Goal: Information Seeking & Learning: Understand process/instructions

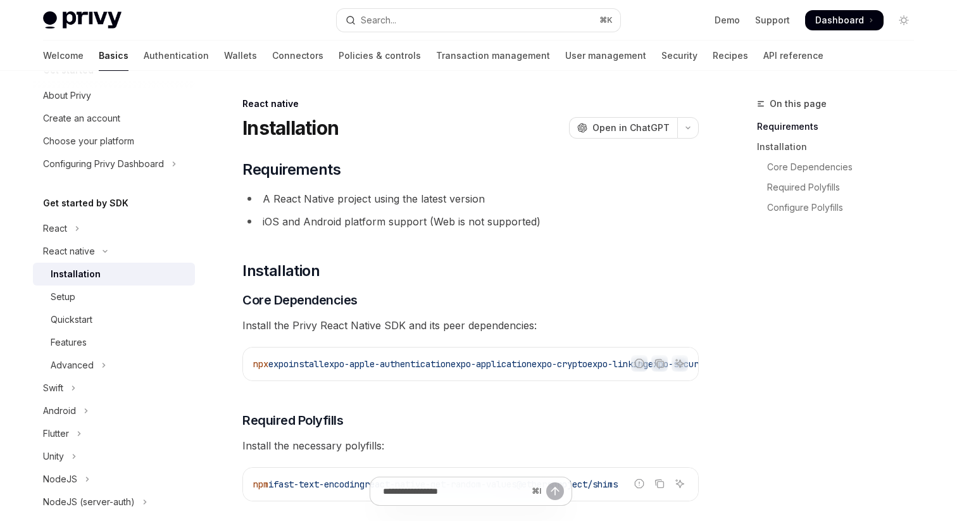
scroll to position [23, 0]
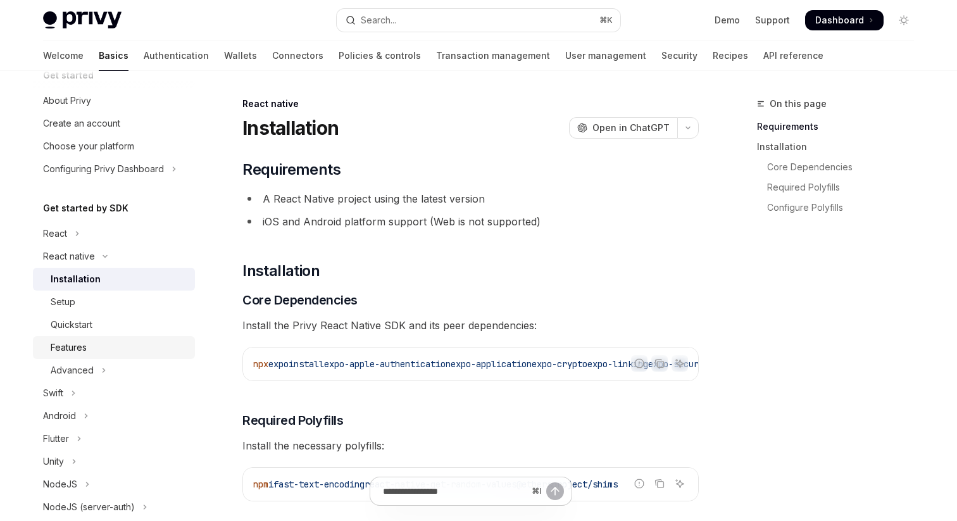
click at [82, 353] on div "Features" at bounding box center [69, 347] width 36 height 15
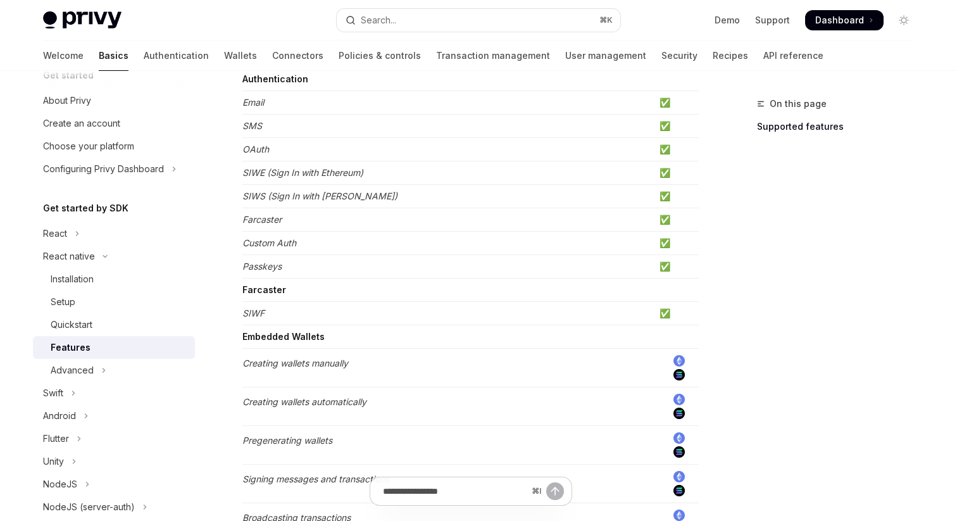
scroll to position [151, 0]
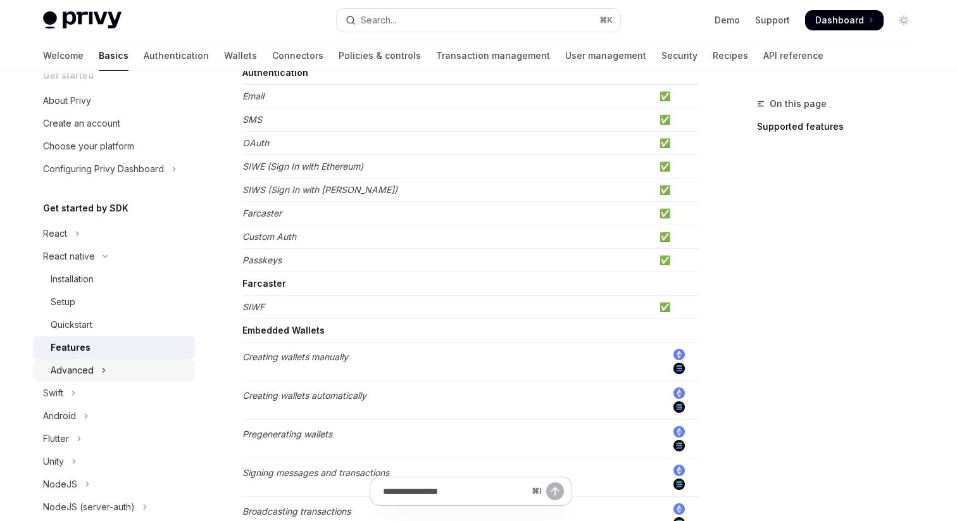
click at [105, 364] on icon "Toggle Advanced section" at bounding box center [103, 370] width 5 height 15
type textarea "*"
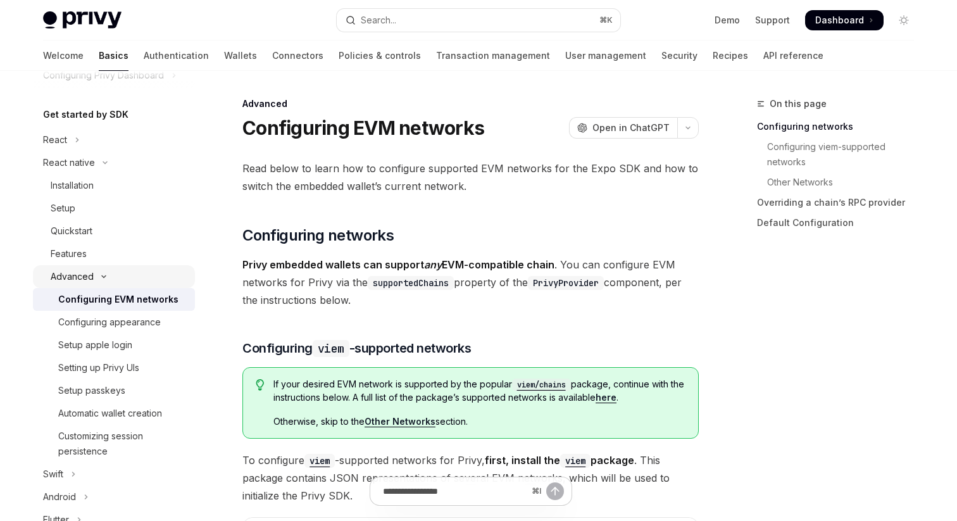
scroll to position [147, 0]
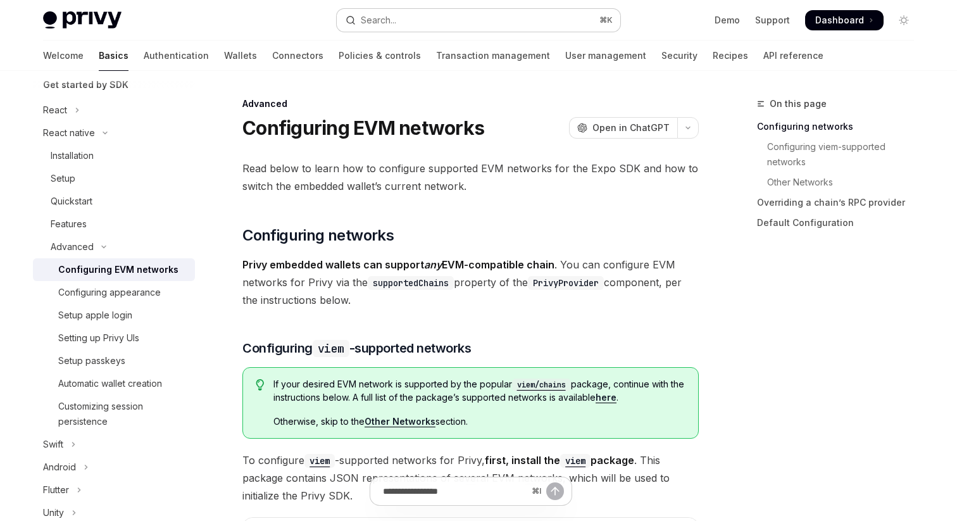
click at [366, 21] on div "Search..." at bounding box center [378, 20] width 35 height 15
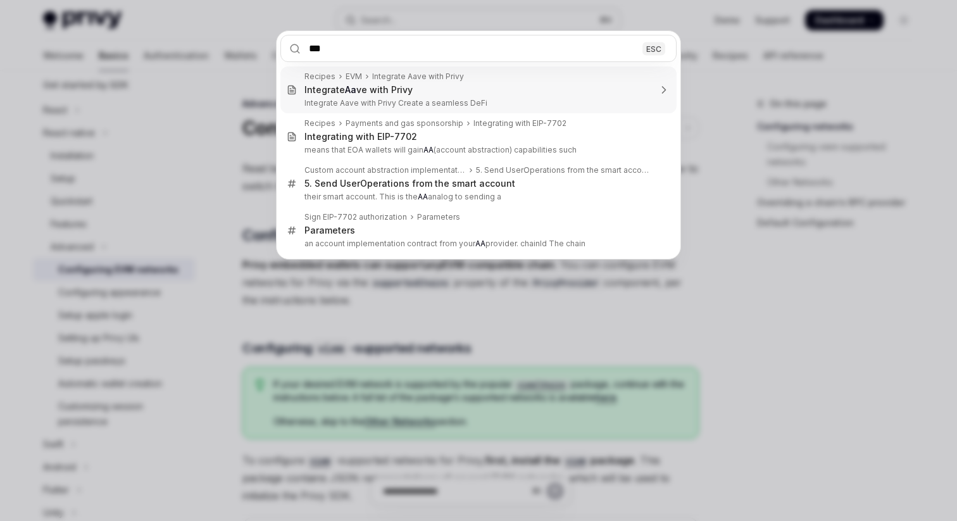
type input "****"
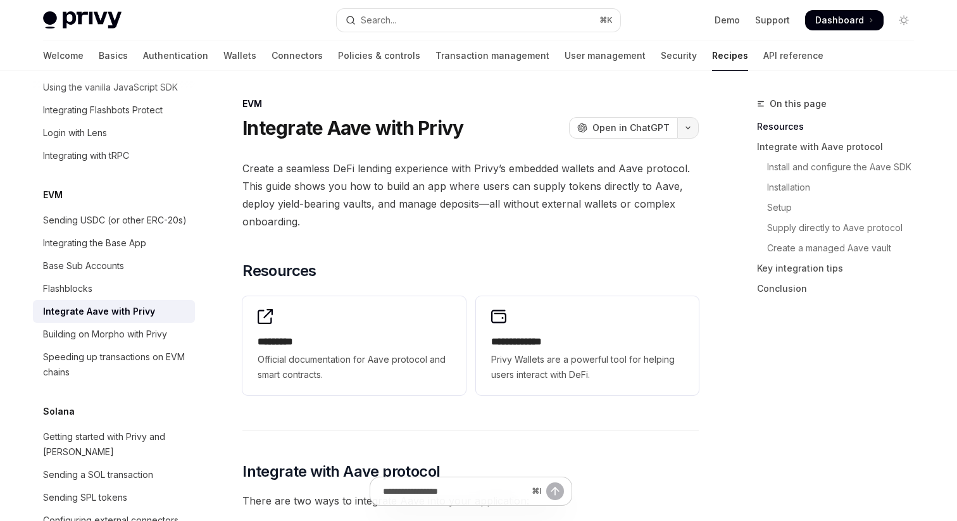
click at [688, 135] on button "button" at bounding box center [689, 128] width 22 height 22
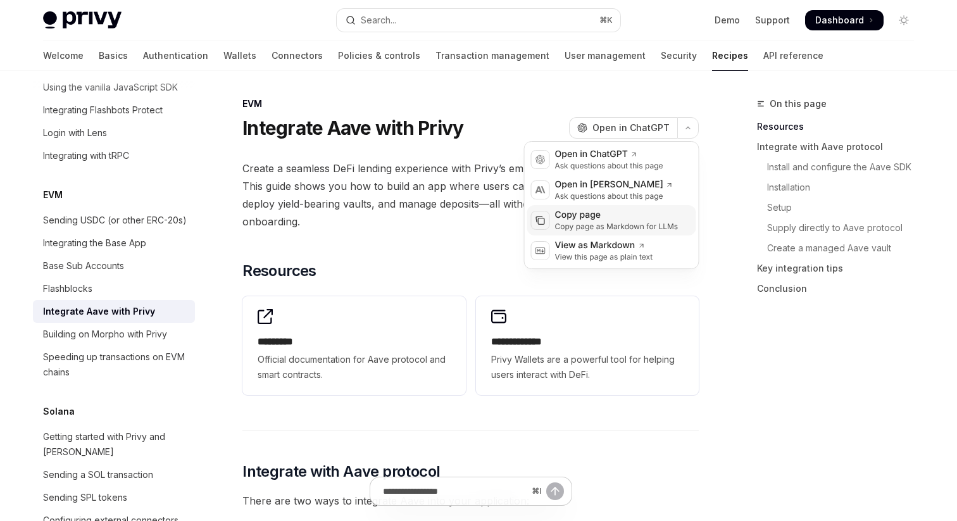
click at [640, 218] on div "Copy page" at bounding box center [616, 215] width 123 height 13
click at [681, 128] on button "button" at bounding box center [689, 128] width 22 height 22
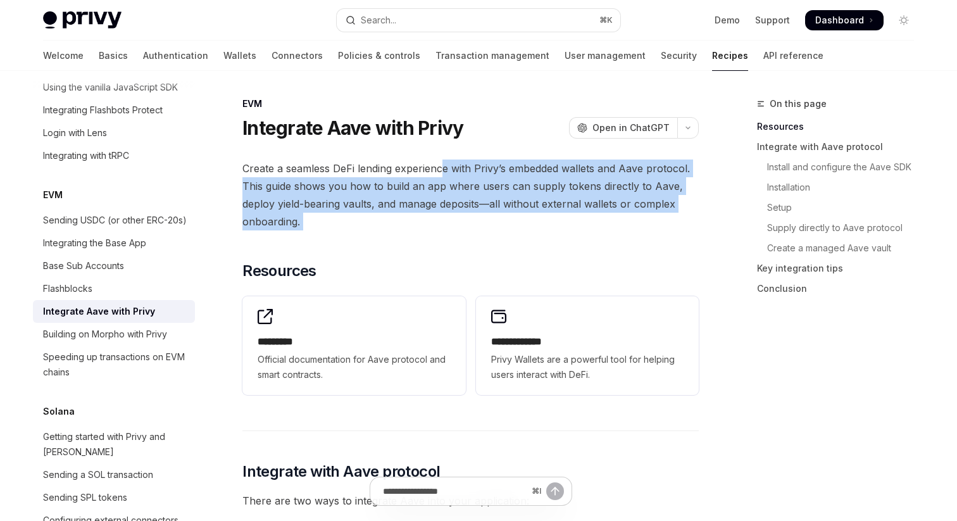
drag, startPoint x: 451, startPoint y: 243, endPoint x: 444, endPoint y: 163, distance: 80.1
click at [444, 163] on span "Create a seamless DeFi lending experience with Privy’s embedded wallets and Aav…" at bounding box center [471, 195] width 457 height 71
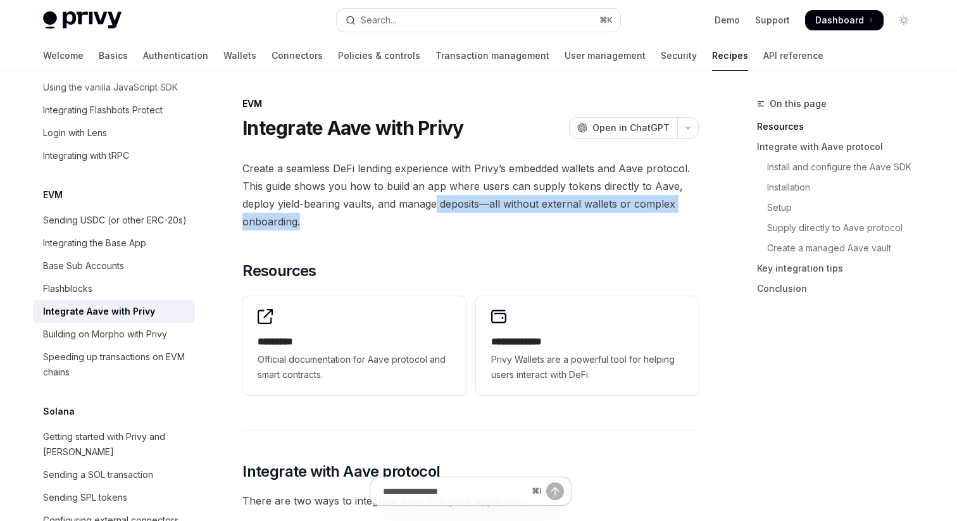
drag, startPoint x: 436, startPoint y: 217, endPoint x: 436, endPoint y: 204, distance: 12.7
click at [436, 204] on span "Create a seamless DeFi lending experience with Privy’s embedded wallets and Aav…" at bounding box center [471, 195] width 457 height 71
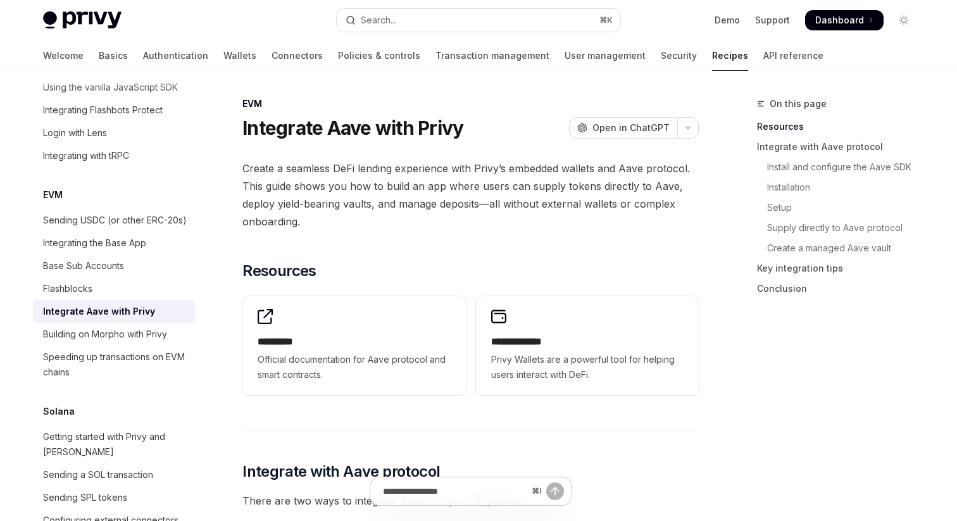
click at [427, 195] on span "Create a seamless DeFi lending experience with Privy’s embedded wallets and Aav…" at bounding box center [471, 195] width 457 height 71
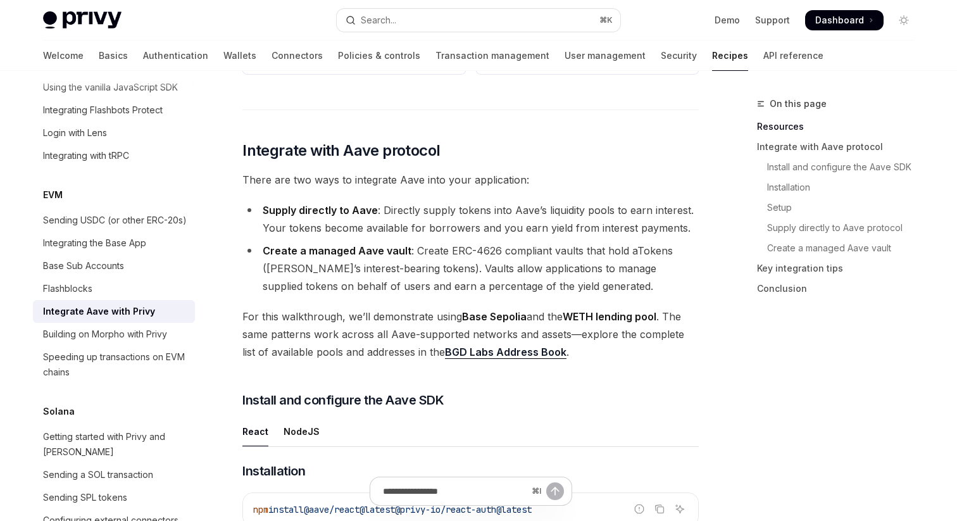
scroll to position [331, 0]
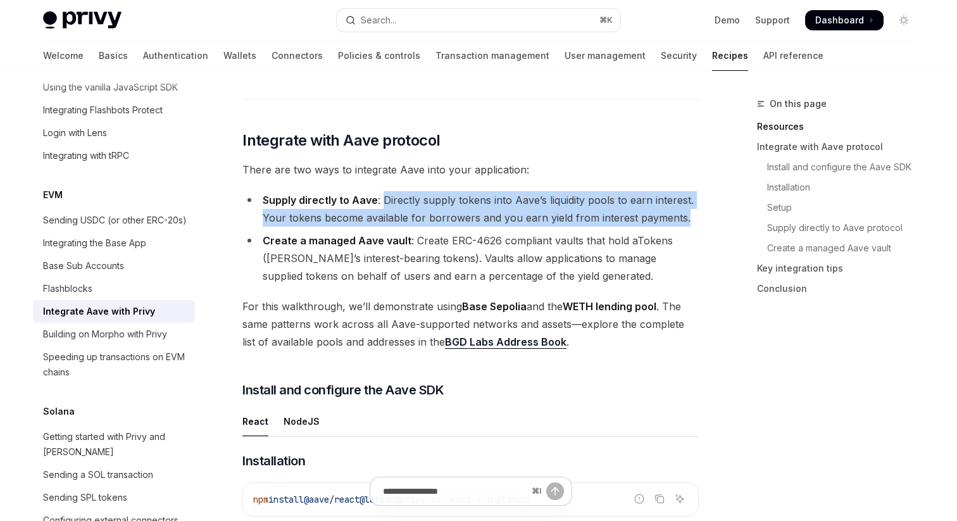
drag, startPoint x: 382, startPoint y: 199, endPoint x: 700, endPoint y: 224, distance: 318.8
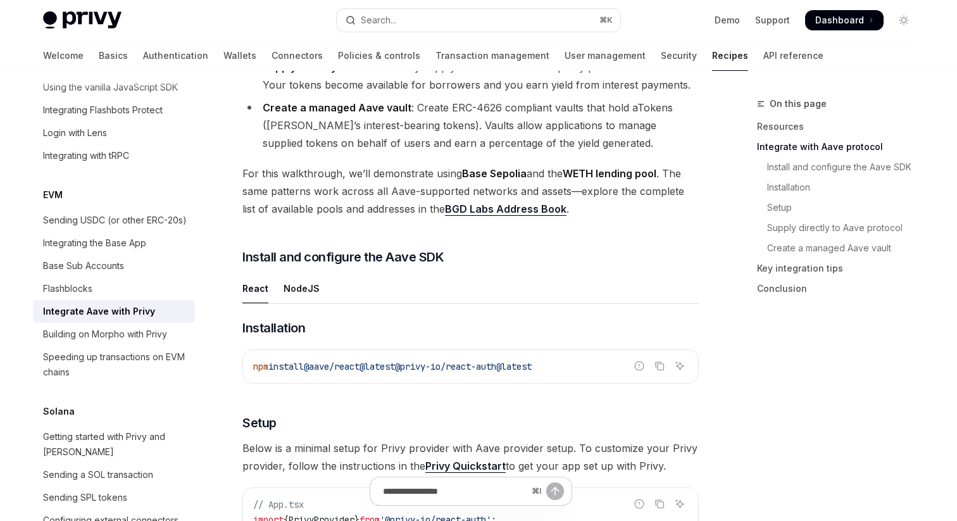
scroll to position [457, 0]
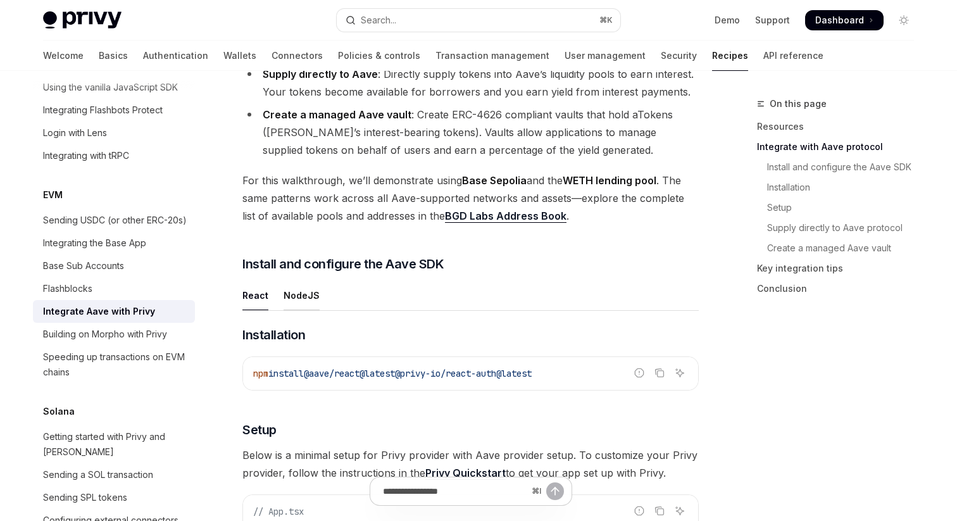
click at [306, 298] on div "NodeJS" at bounding box center [302, 296] width 36 height 30
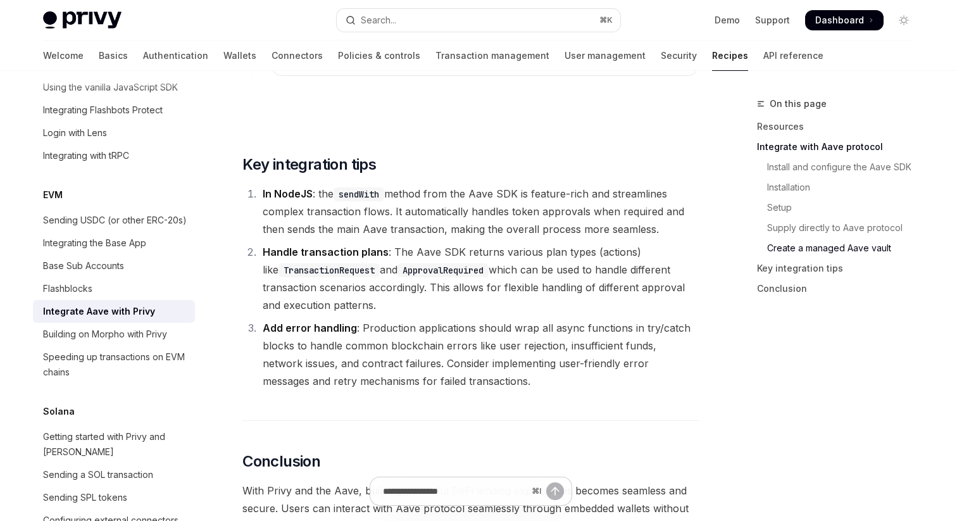
scroll to position [3023, 0]
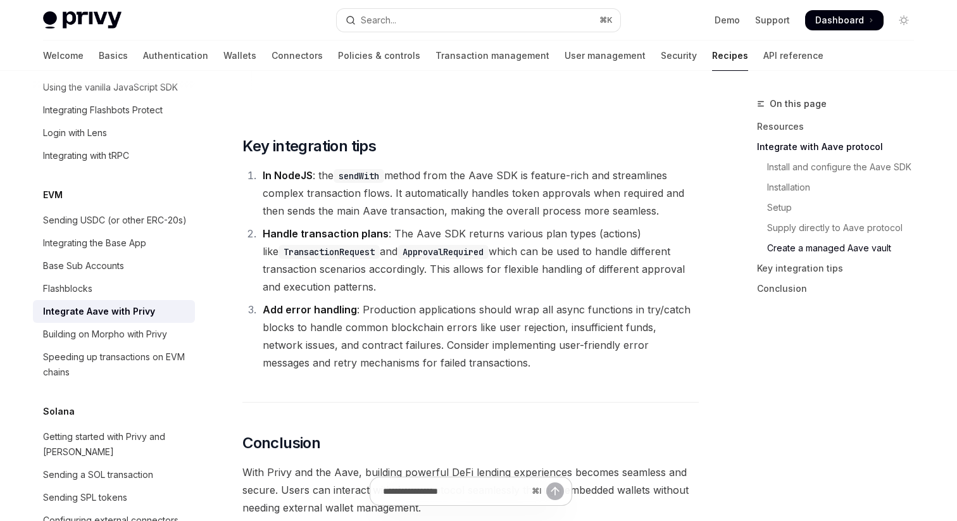
drag, startPoint x: 364, startPoint y: 201, endPoint x: 688, endPoint y: 222, distance: 324.2
click at [688, 220] on li "In NodeJS : the sendWith method from the Aave SDK is feature-rich and streamlin…" at bounding box center [479, 193] width 440 height 53
drag, startPoint x: 683, startPoint y: 225, endPoint x: 342, endPoint y: 195, distance: 342.6
click at [342, 196] on li "In NodeJS : the sendWith method from the Aave SDK is feature-rich and streamlin…" at bounding box center [479, 193] width 440 height 53
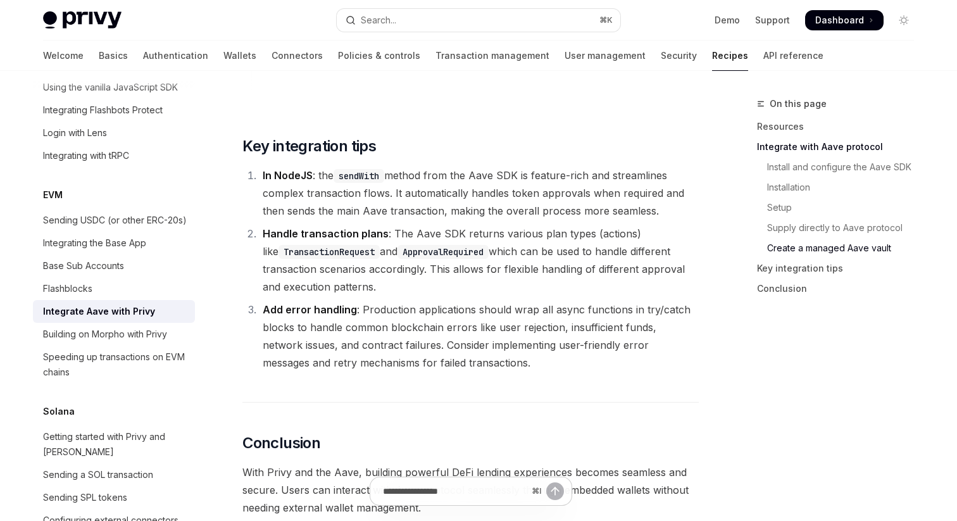
click at [342, 183] on code "sendWith" at bounding box center [359, 176] width 51 height 14
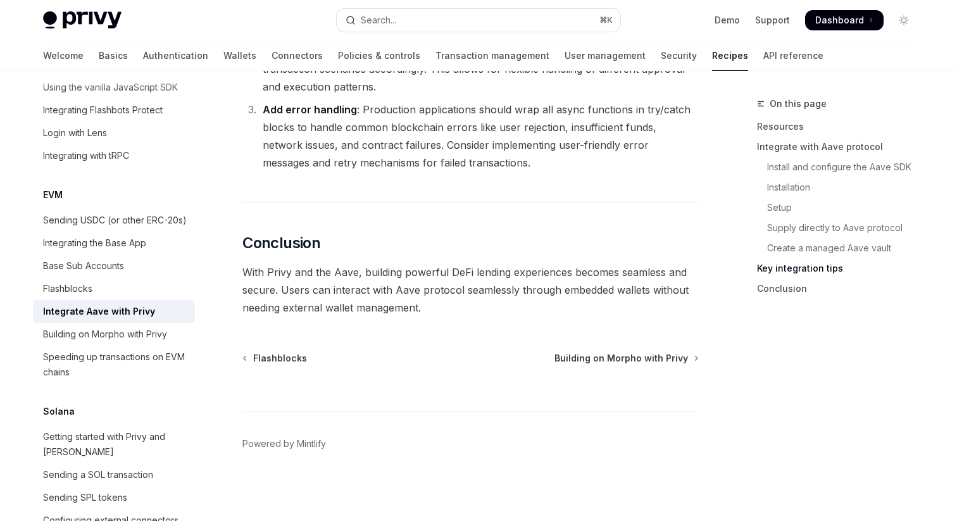
scroll to position [3238, 0]
click at [475, 300] on span "With Privy and the Aave, building powerful DeFi lending experiences becomes sea…" at bounding box center [471, 289] width 457 height 53
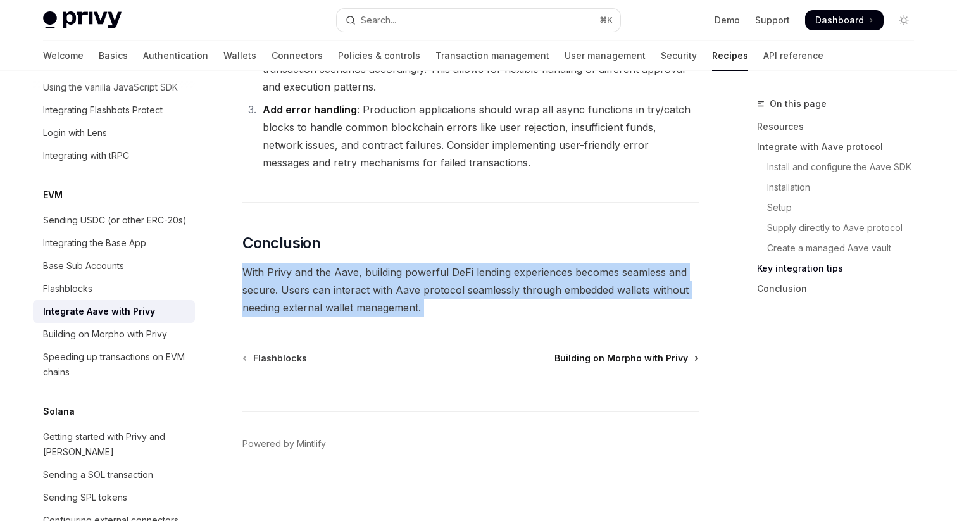
click at [602, 359] on span "Building on Morpho with Privy" at bounding box center [622, 358] width 134 height 13
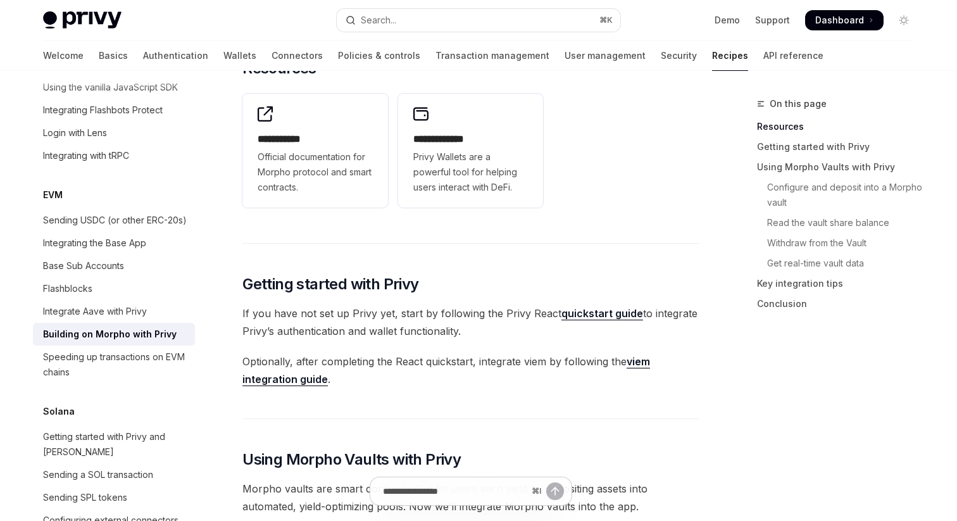
scroll to position [194, 0]
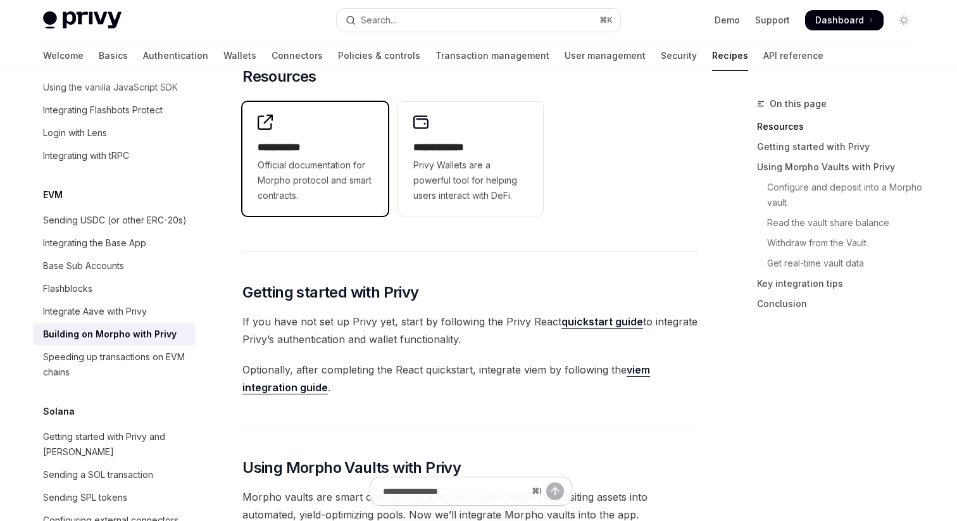
click at [256, 161] on div "**********" at bounding box center [316, 159] width 146 height 114
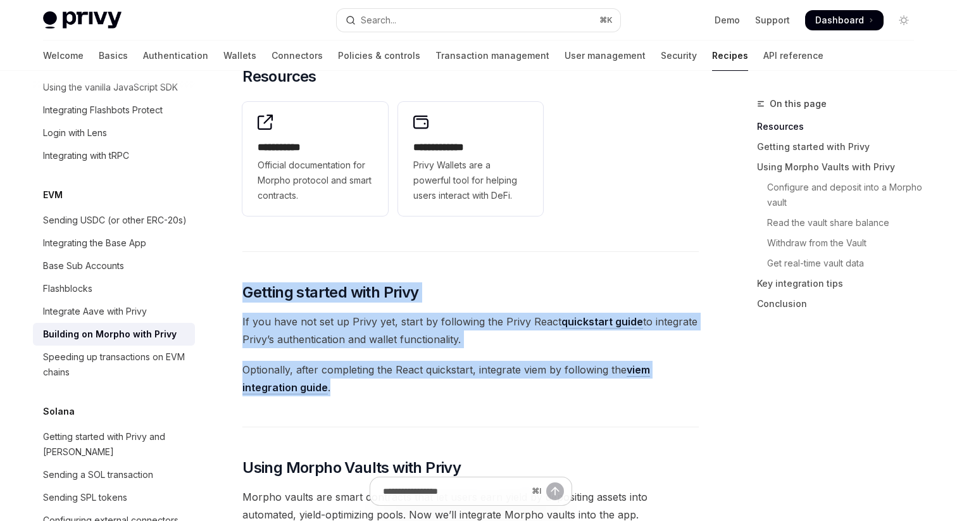
drag, startPoint x: 243, startPoint y: 286, endPoint x: 474, endPoint y: 411, distance: 262.6
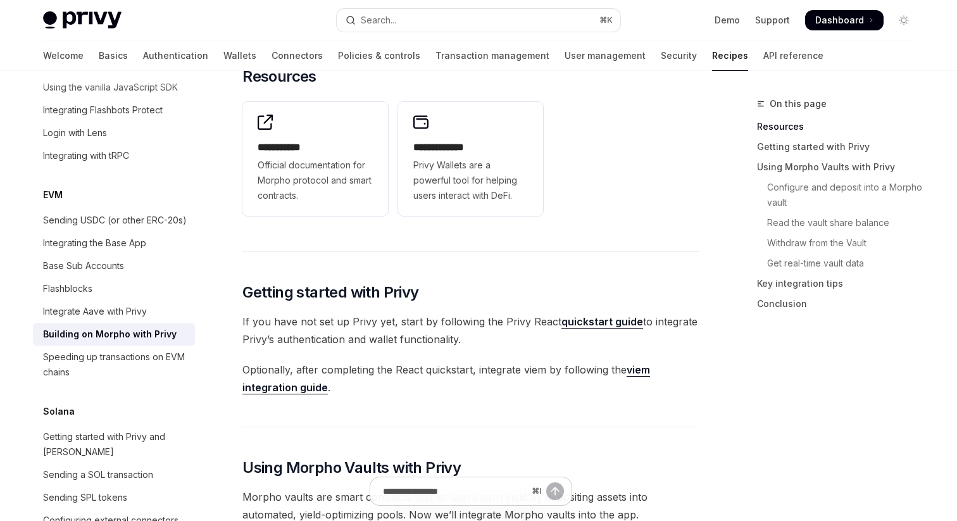
click at [474, 393] on span "Optionally, after completing the React quickstart, integrate viem by following …" at bounding box center [471, 378] width 457 height 35
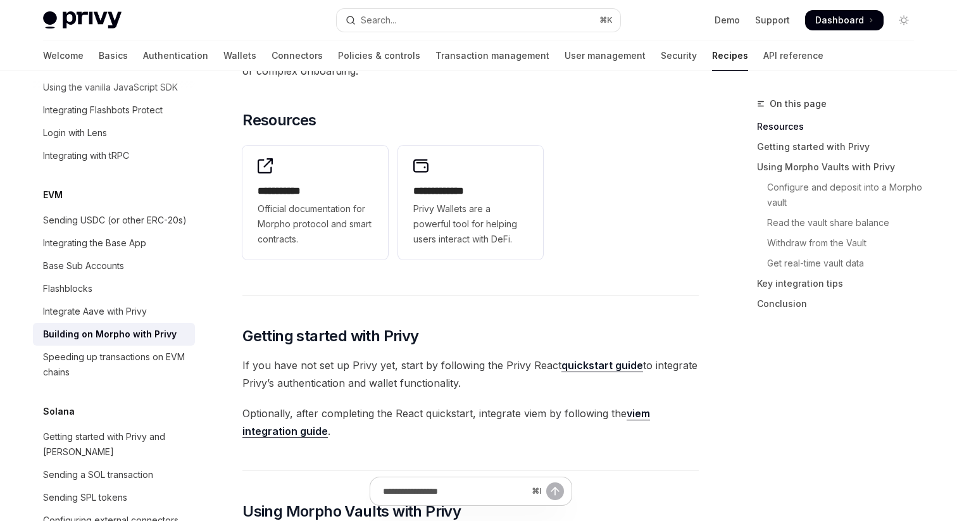
scroll to position [0, 0]
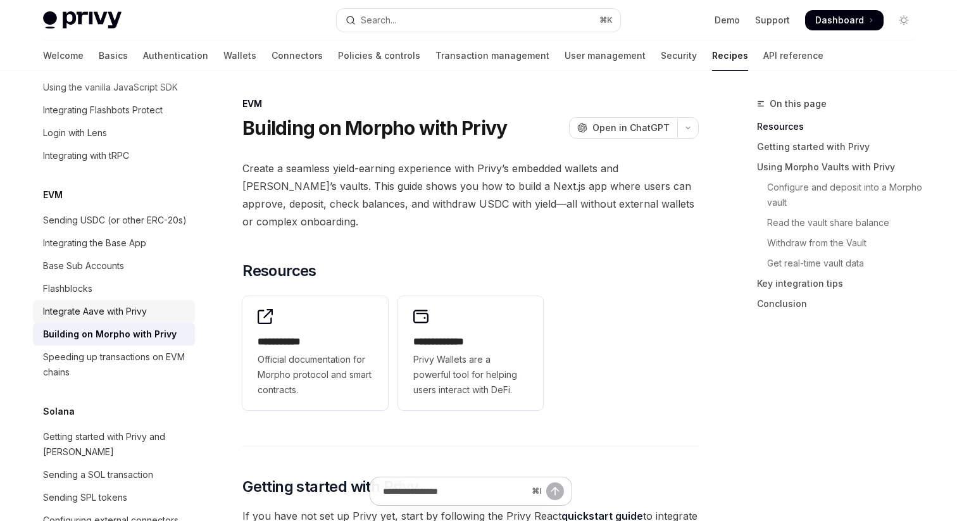
click at [90, 304] on div "Integrate Aave with Privy" at bounding box center [95, 311] width 104 height 15
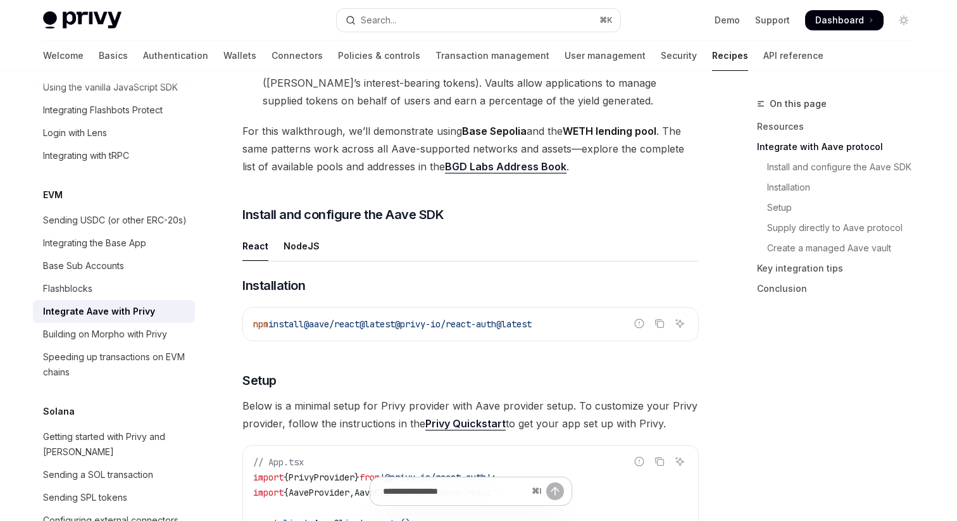
scroll to position [507, 0]
click at [314, 251] on div "NodeJS" at bounding box center [302, 245] width 36 height 30
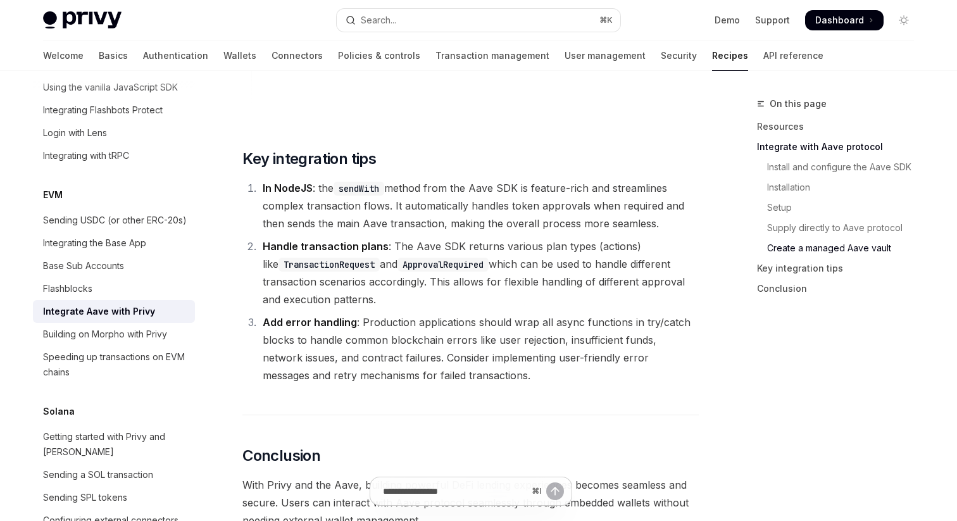
scroll to position [3019, 0]
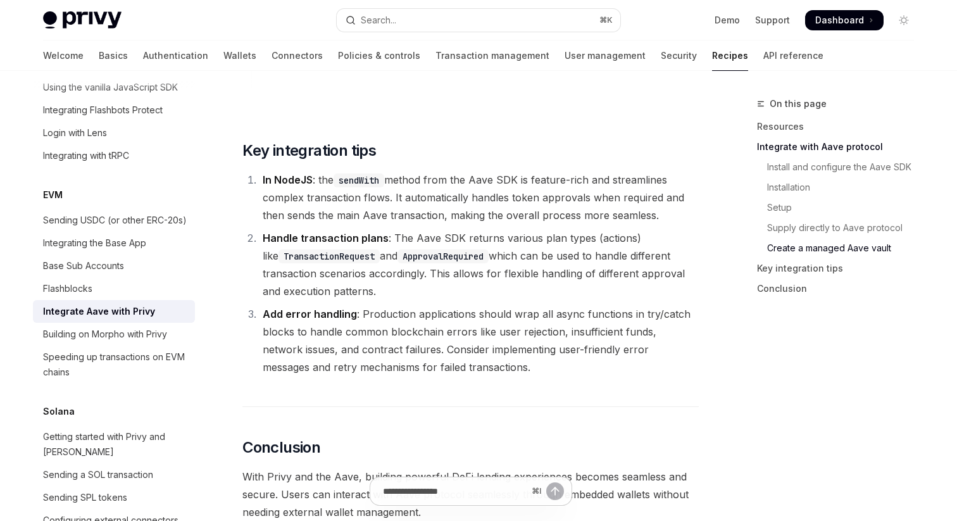
click at [377, 208] on span "In NodeJS : the sendWith method from the Aave SDK is feature-rich and streamlin…" at bounding box center [474, 198] width 422 height 48
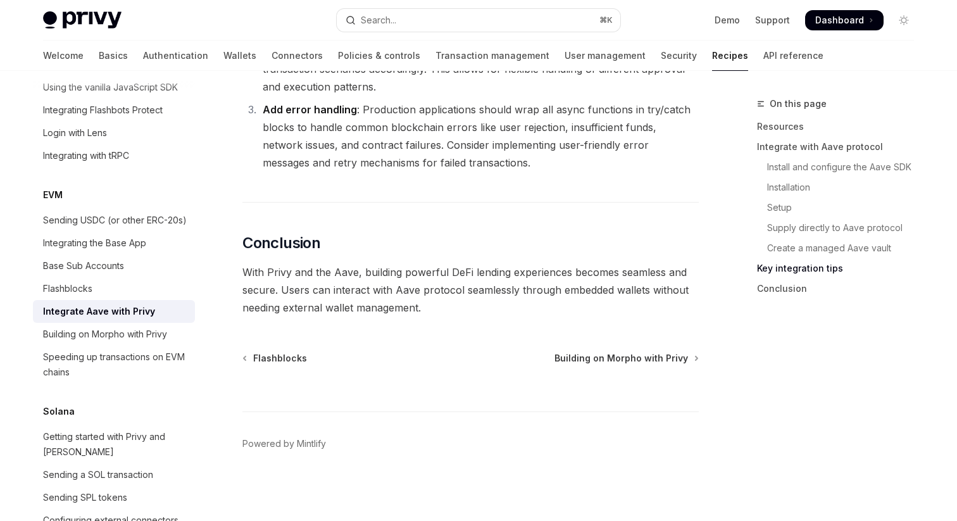
scroll to position [3238, 0]
click at [383, 266] on span "With Privy and the Aave, building powerful DeFi lending experiences becomes sea…" at bounding box center [471, 289] width 457 height 53
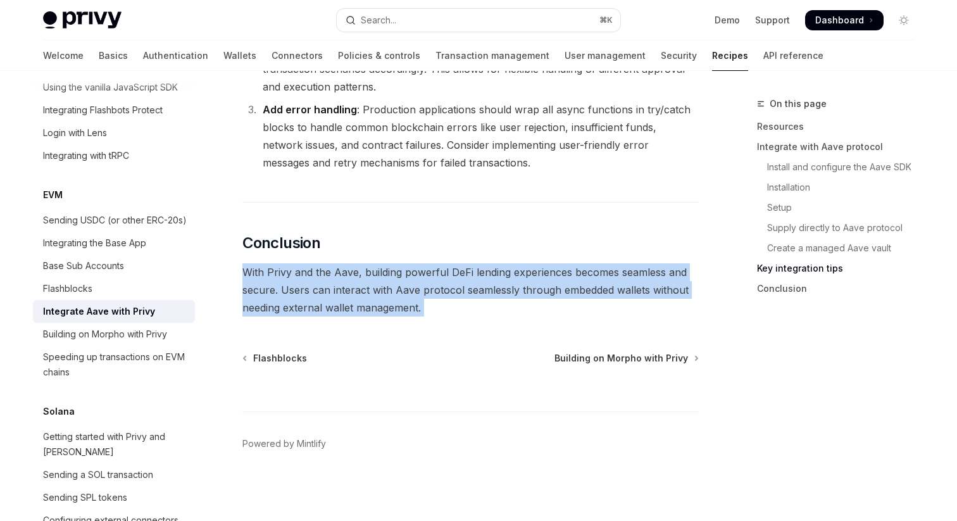
click at [392, 287] on span "With Privy and the Aave, building powerful DeFi lending experiences becomes sea…" at bounding box center [471, 289] width 457 height 53
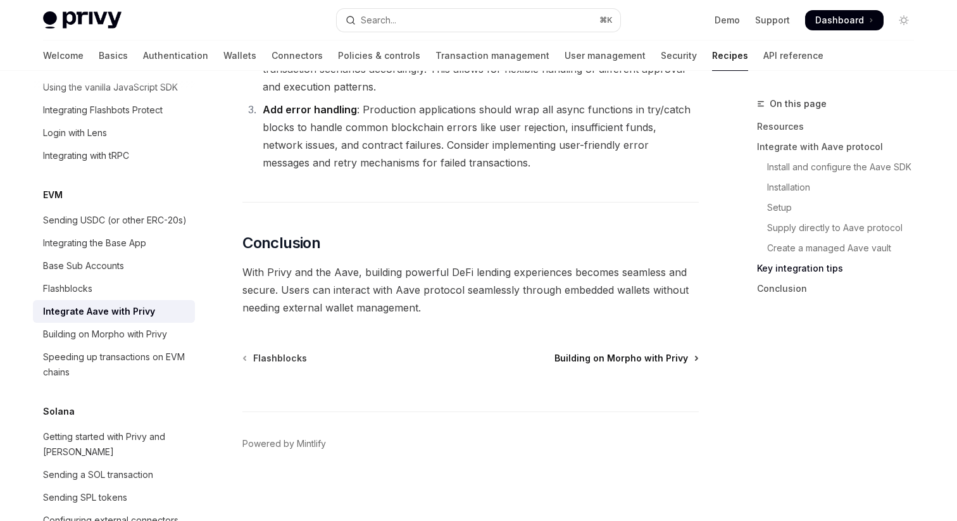
click at [588, 363] on span "Building on Morpho with Privy" at bounding box center [622, 358] width 134 height 13
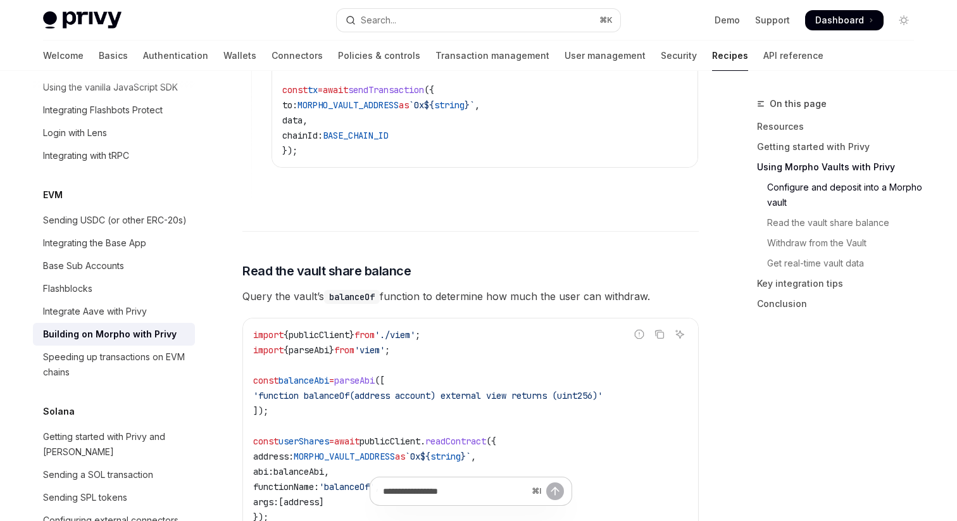
scroll to position [1683, 0]
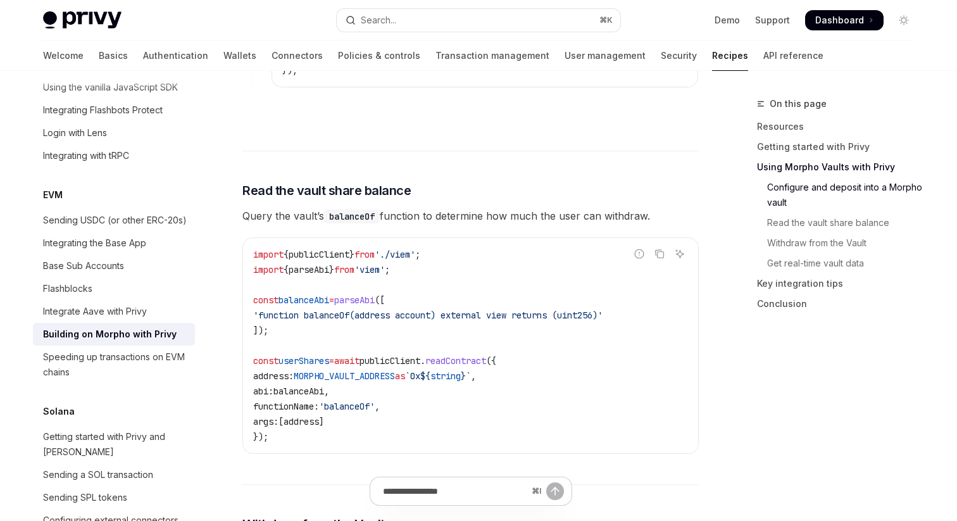
click at [401, 208] on span "Query the vault’s balanceOf function to determine how much the user can withdra…" at bounding box center [471, 216] width 457 height 18
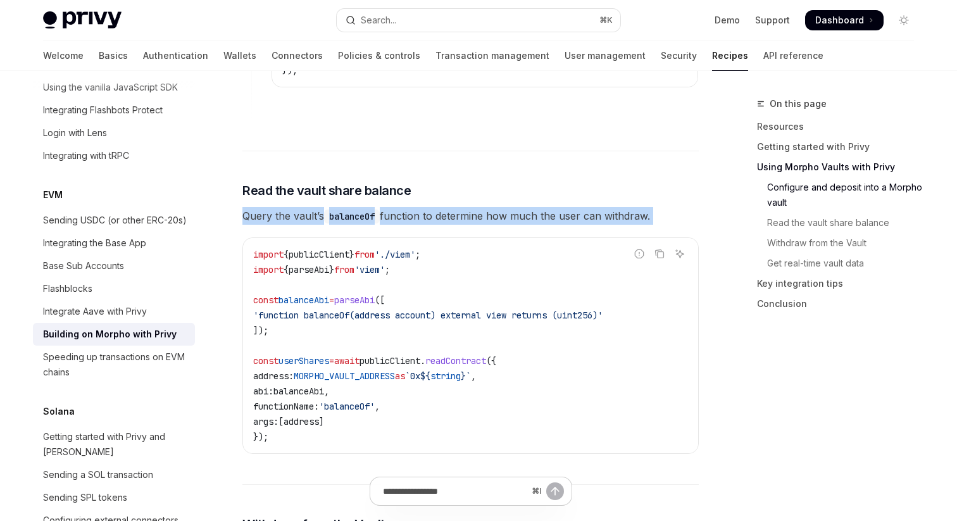
click at [401, 208] on span "Query the vault’s balanceOf function to determine how much the user can withdra…" at bounding box center [471, 216] width 457 height 18
click at [332, 210] on code "balanceOf" at bounding box center [352, 217] width 56 height 14
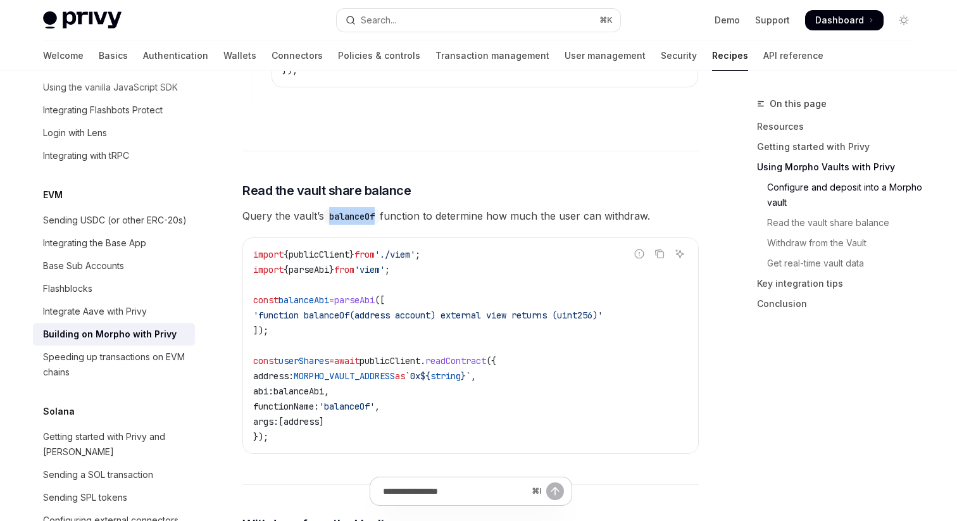
click at [332, 210] on code "balanceOf" at bounding box center [352, 217] width 56 height 14
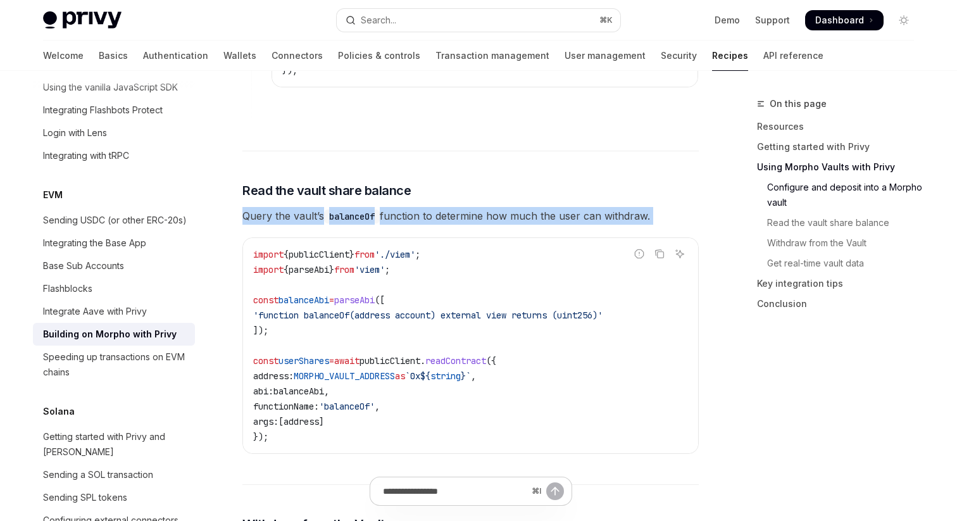
click at [332, 210] on code "balanceOf" at bounding box center [352, 217] width 56 height 14
click at [283, 208] on span "Query the vault’s balanceOf function to determine how much the user can withdra…" at bounding box center [471, 216] width 457 height 18
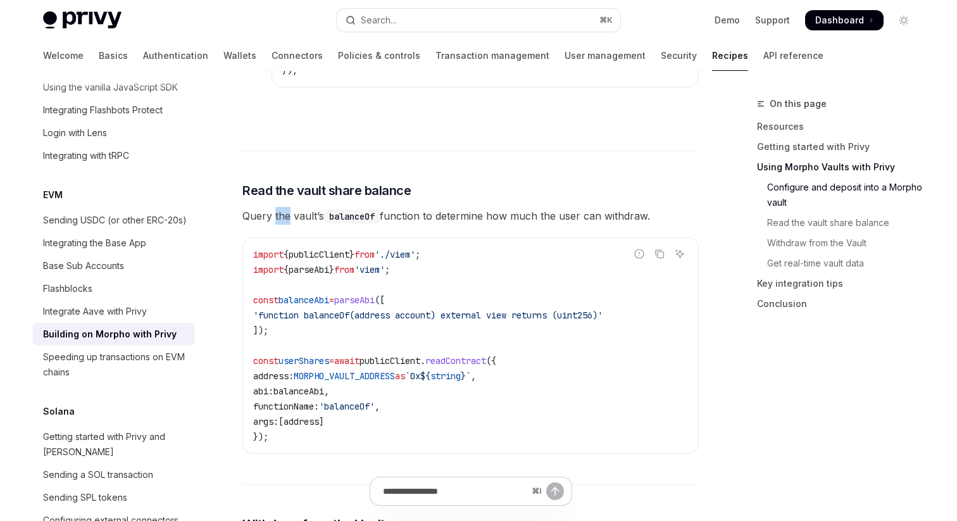
click at [283, 208] on span "Query the vault’s balanceOf function to determine how much the user can withdra…" at bounding box center [471, 216] width 457 height 18
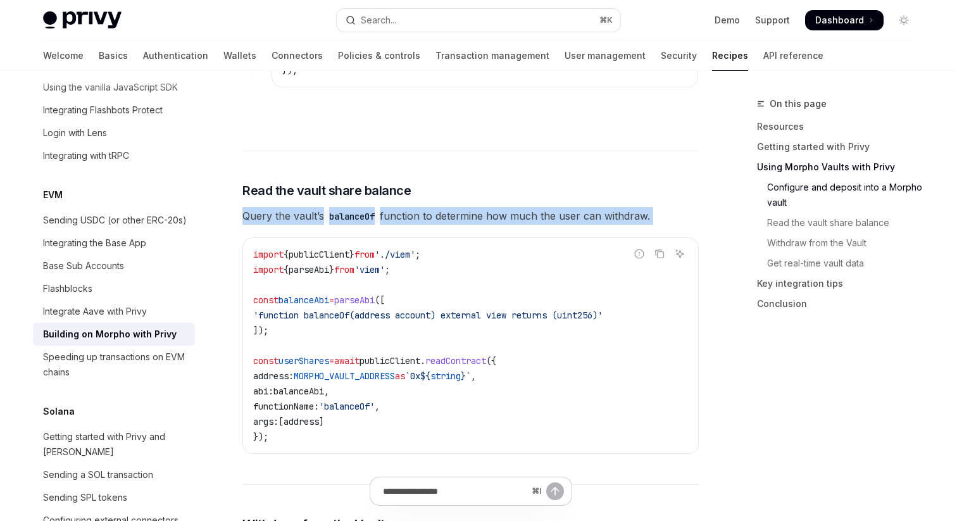
click at [283, 208] on span "Query the vault’s balanceOf function to determine how much the user can withdra…" at bounding box center [471, 216] width 457 height 18
click at [305, 208] on span "Query the vault’s balanceOf function to determine how much the user can withdra…" at bounding box center [471, 216] width 457 height 18
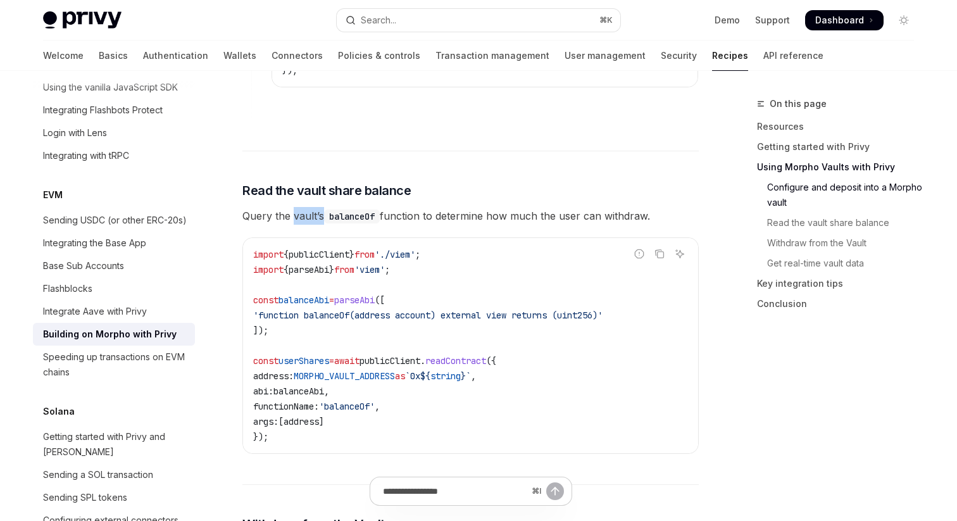
click at [305, 208] on span "Query the vault’s balanceOf function to determine how much the user can withdra…" at bounding box center [471, 216] width 457 height 18
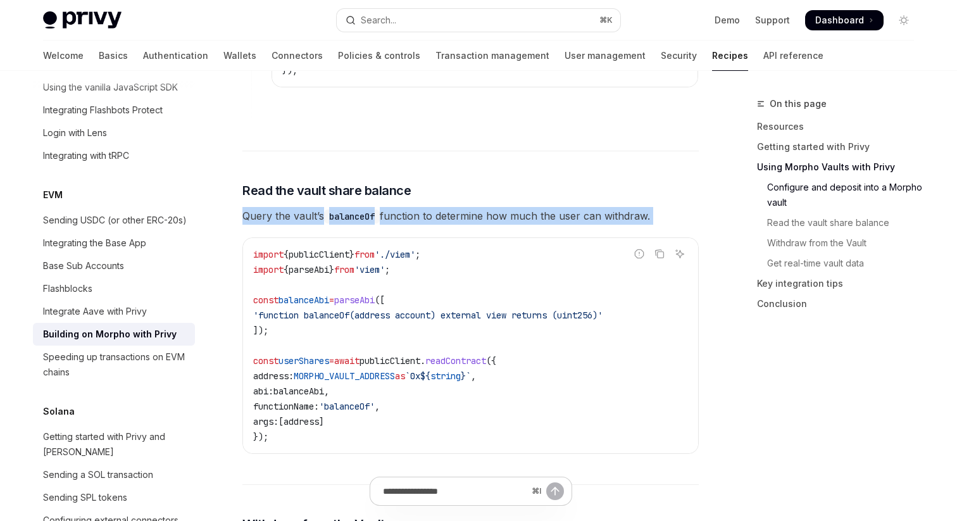
click at [305, 208] on span "Query the vault’s balanceOf function to determine how much the user can withdra…" at bounding box center [471, 216] width 457 height 18
click at [258, 208] on span "Query the vault’s balanceOf function to determine how much the user can withdra…" at bounding box center [471, 216] width 457 height 18
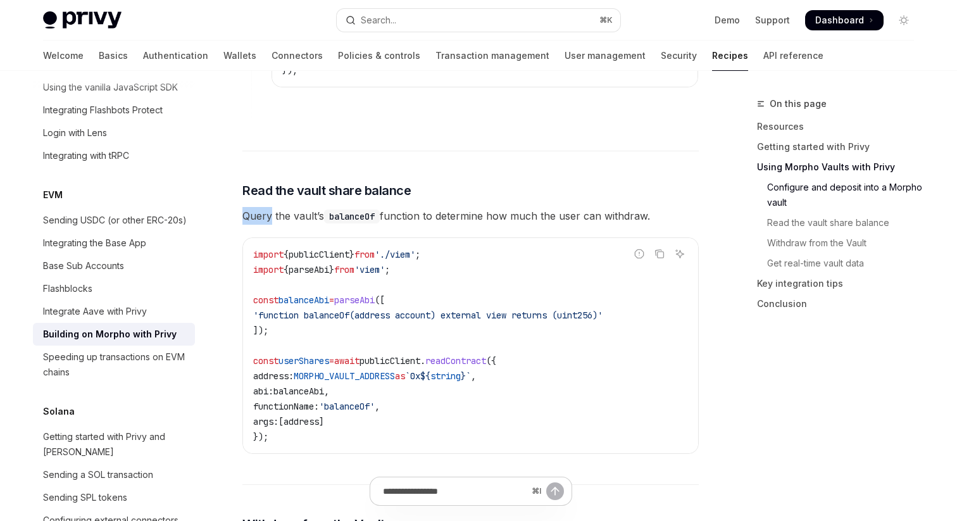
click at [258, 208] on span "Query the vault’s balanceOf function to determine how much the user can withdra…" at bounding box center [471, 216] width 457 height 18
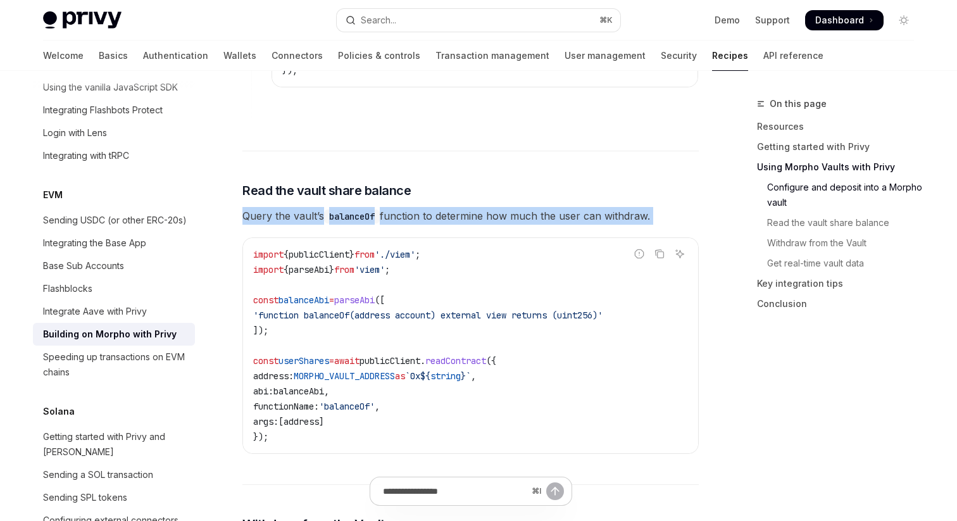
click at [258, 208] on span "Query the vault’s balanceOf function to determine how much the user can withdra…" at bounding box center [471, 216] width 457 height 18
click at [324, 208] on span "Query the vault’s balanceOf function to determine how much the user can withdra…" at bounding box center [471, 216] width 457 height 18
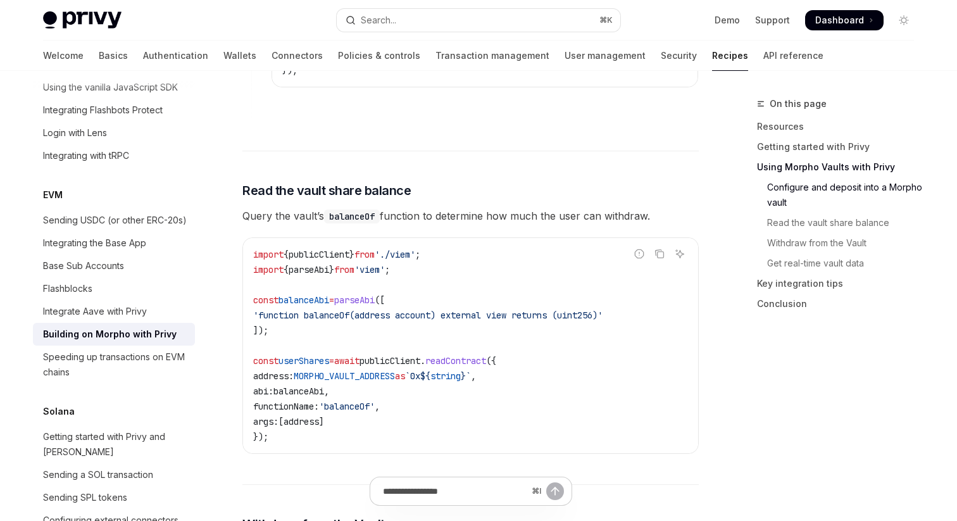
click at [341, 210] on code "balanceOf" at bounding box center [352, 217] width 56 height 14
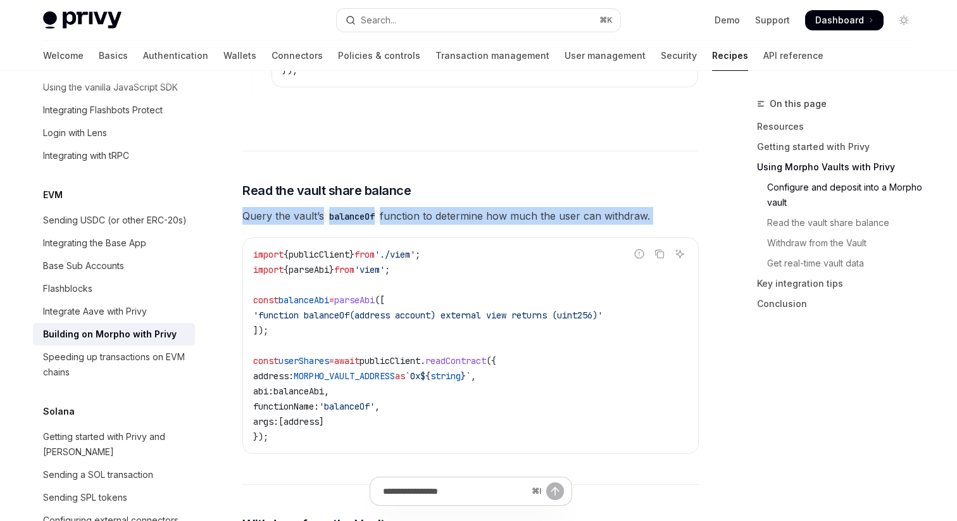
click at [341, 210] on code "balanceOf" at bounding box center [352, 217] width 56 height 14
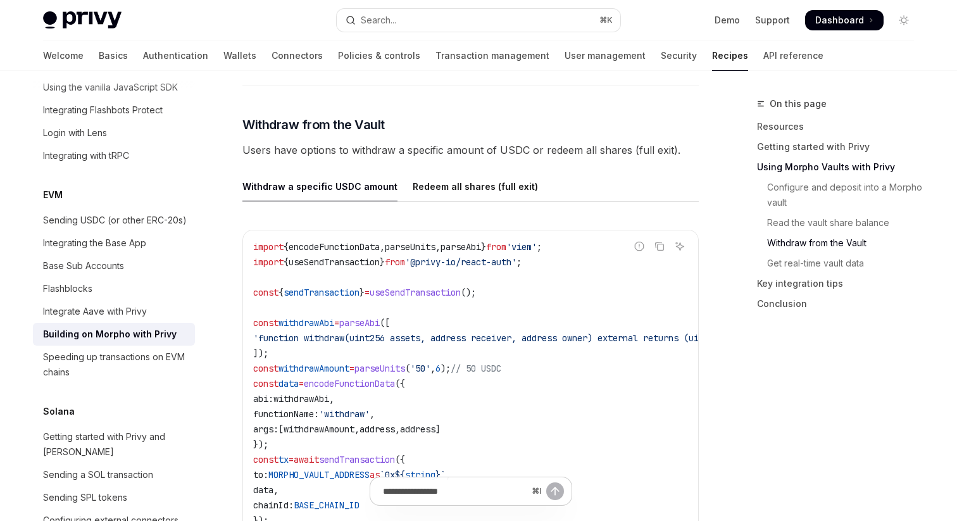
scroll to position [2151, 0]
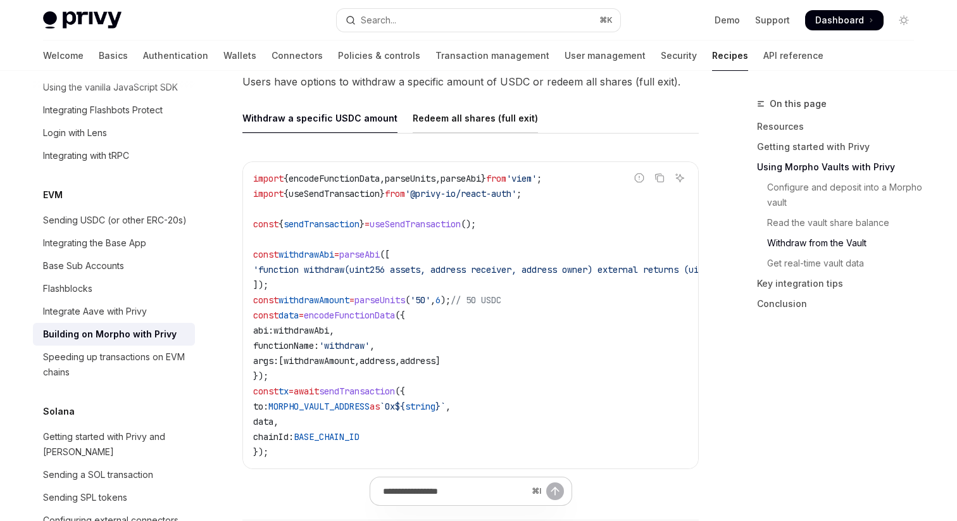
click at [445, 118] on div "Redeem all shares (full exit)" at bounding box center [475, 118] width 125 height 30
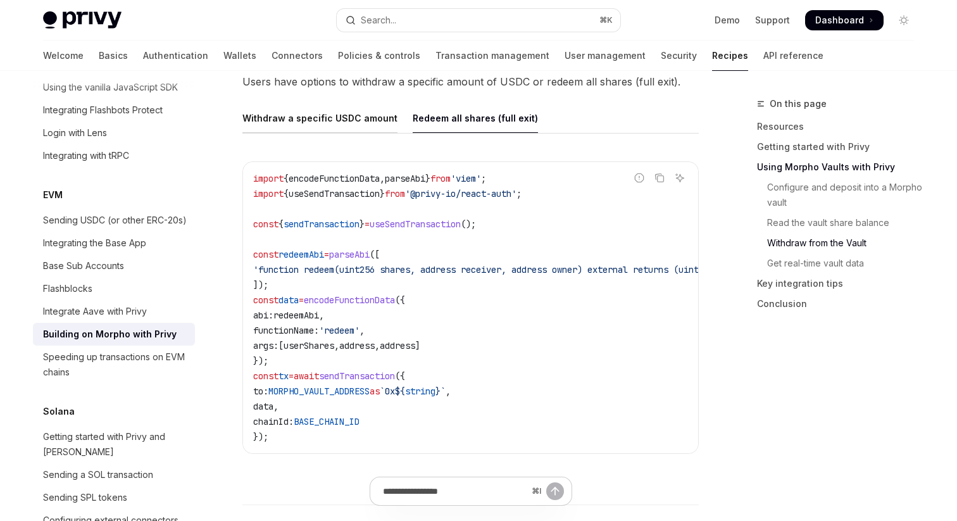
click at [327, 120] on div "Withdraw a specific USDC amount" at bounding box center [320, 118] width 155 height 30
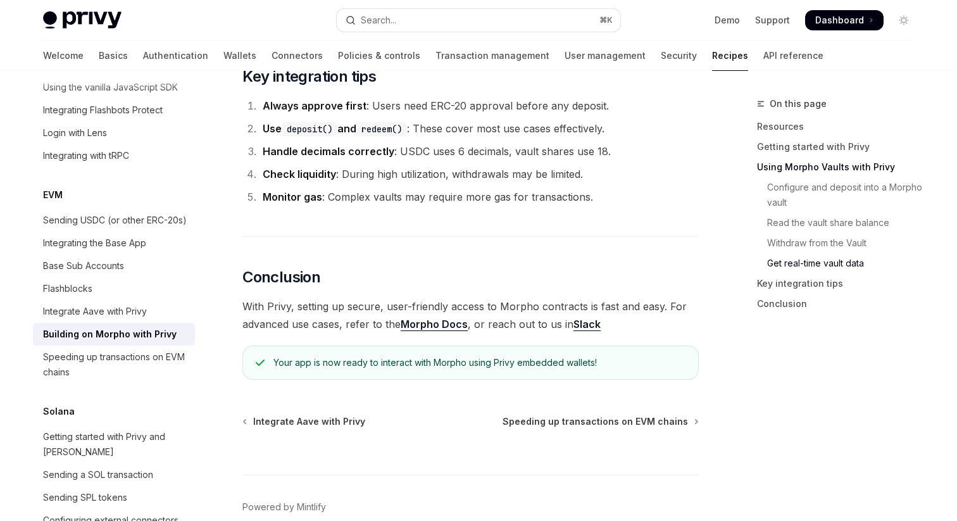
scroll to position [3143, 0]
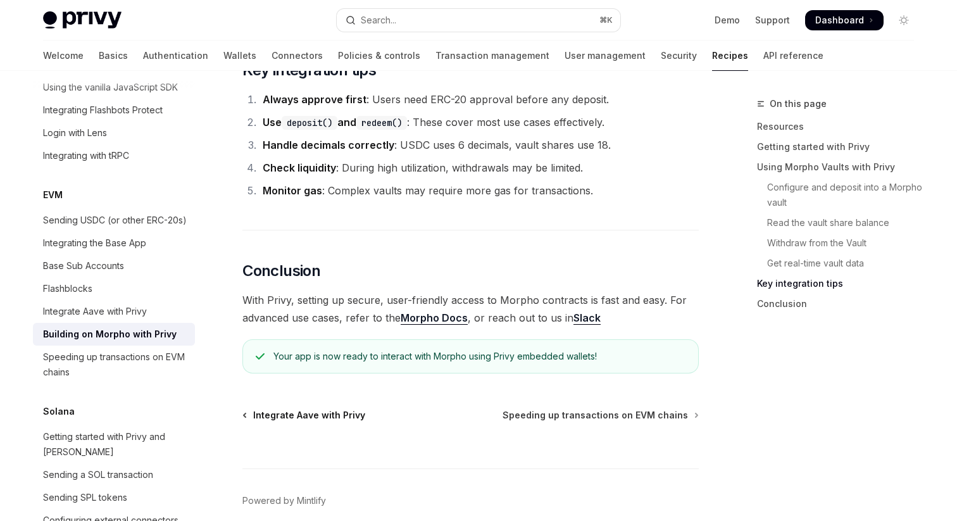
click at [336, 412] on span "Integrate Aave with Privy" at bounding box center [309, 415] width 112 height 13
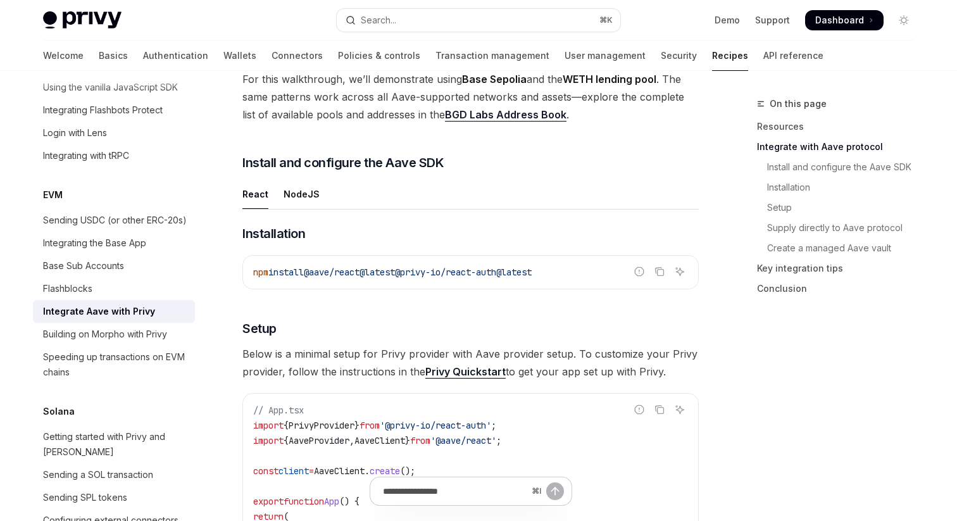
scroll to position [559, 0]
click at [310, 197] on div "NodeJS" at bounding box center [302, 194] width 36 height 30
type textarea "*"
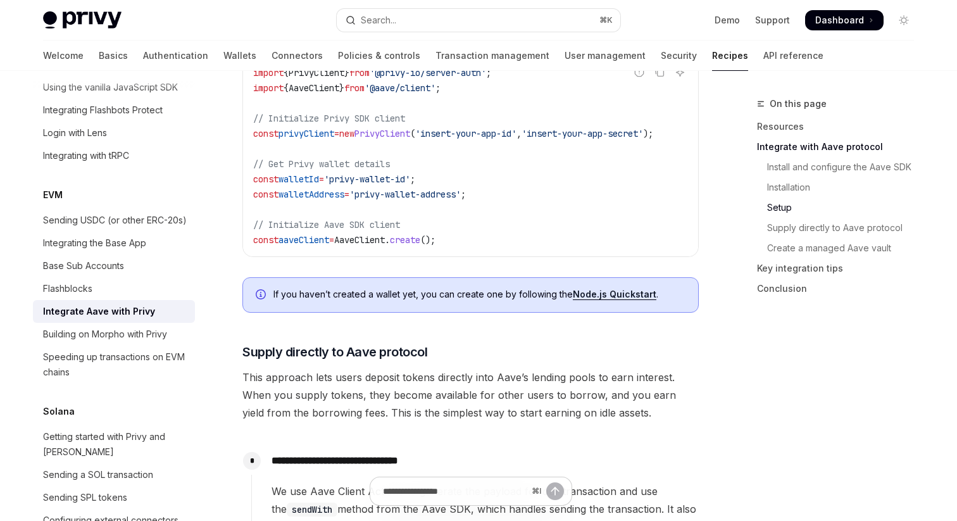
scroll to position [869, 0]
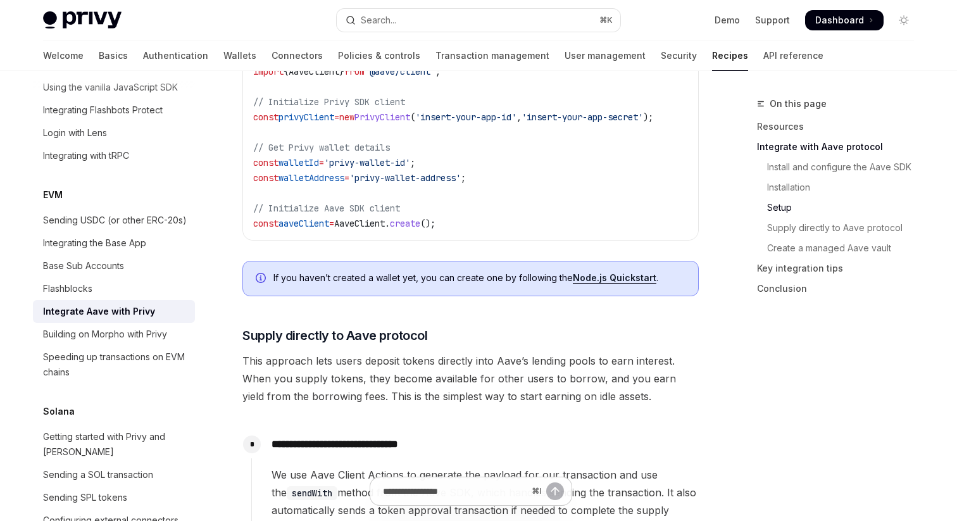
click at [376, 222] on span "AaveClient" at bounding box center [359, 223] width 51 height 11
copy span "AaveClient"
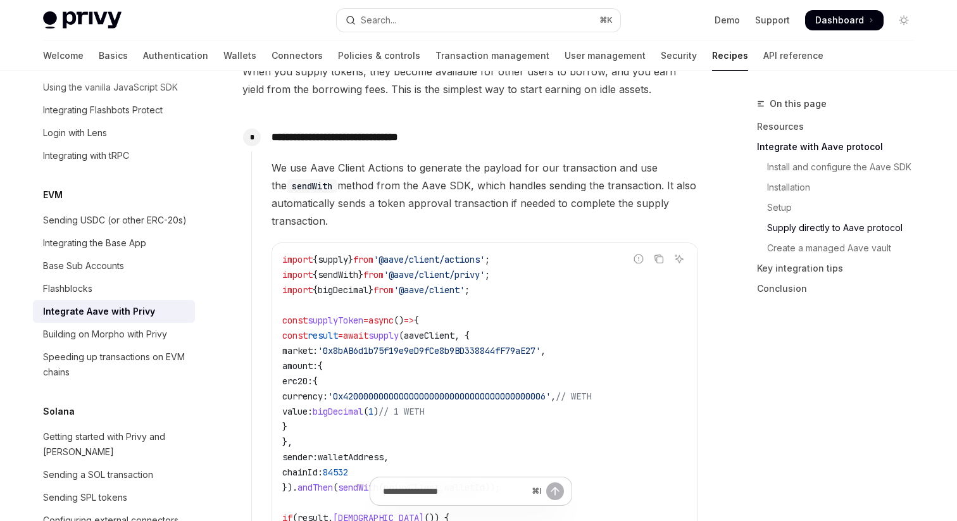
scroll to position [1182, 0]
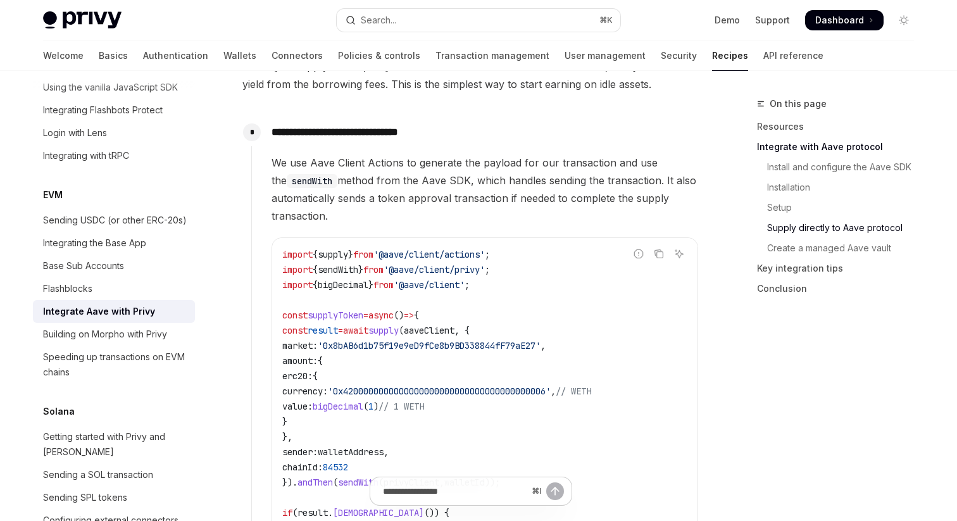
click at [360, 291] on span "bigDecimal" at bounding box center [343, 284] width 51 height 11
drag, startPoint x: 423, startPoint y: 290, endPoint x: 484, endPoint y: 287, distance: 60.8
click at [465, 288] on span "'@aave/client'" at bounding box center [429, 284] width 71 height 11
copy span "@aave/client"
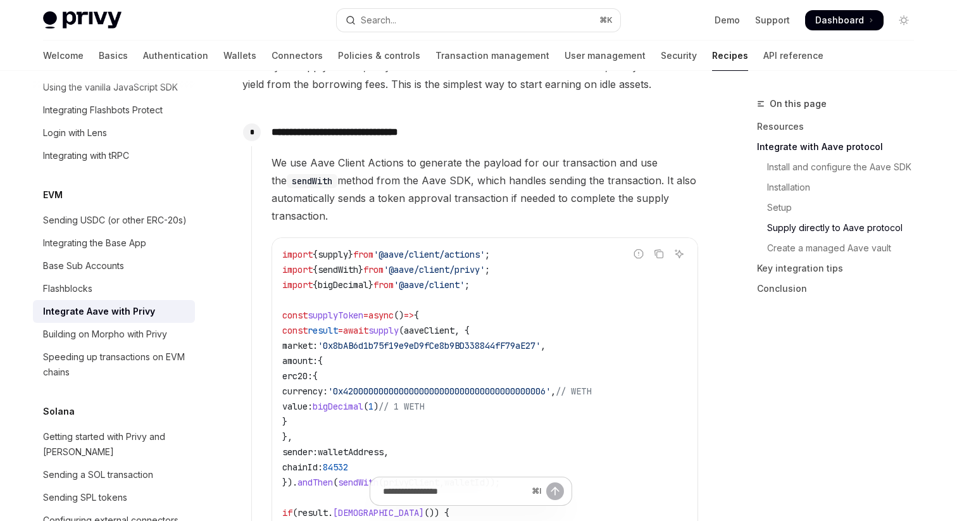
click at [436, 225] on span "We use Aave Client Actions to generate the payload for our transaction and use …" at bounding box center [485, 189] width 427 height 71
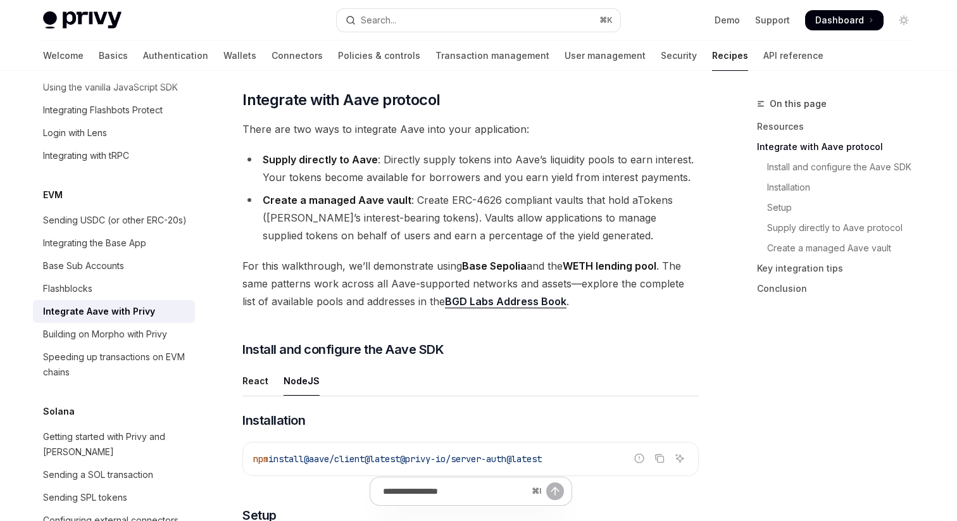
scroll to position [373, 0]
click at [484, 300] on link "BGD Labs Address Book" at bounding box center [506, 300] width 122 height 13
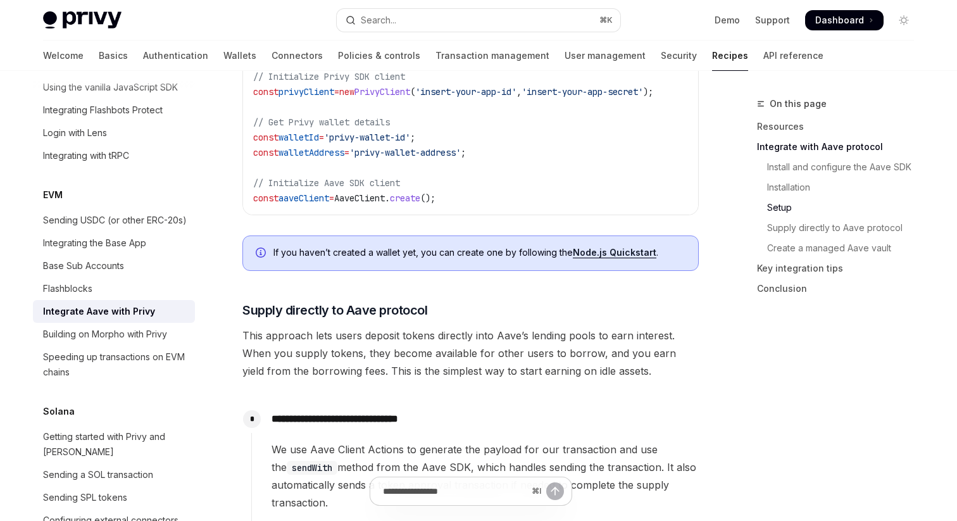
scroll to position [895, 0]
click at [599, 256] on link "Node.js Quickstart" at bounding box center [615, 251] width 84 height 11
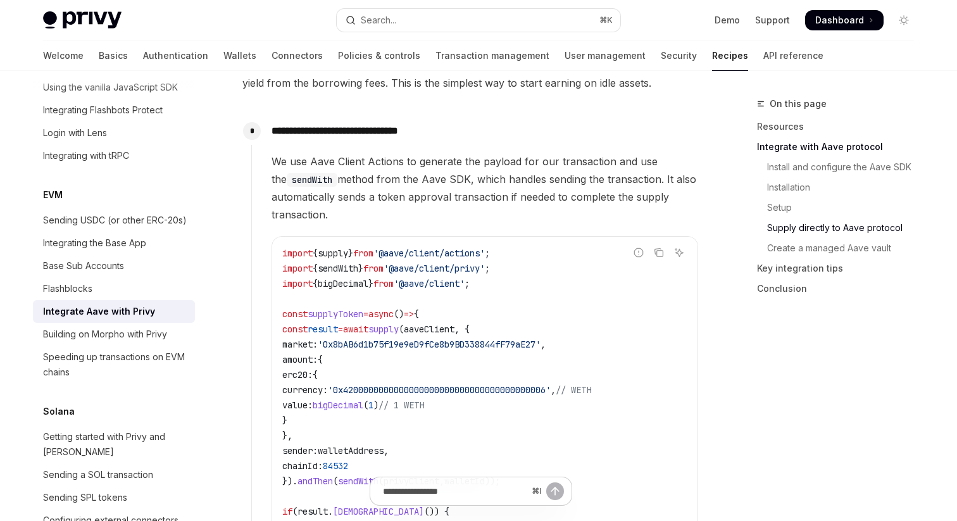
scroll to position [1187, 0]
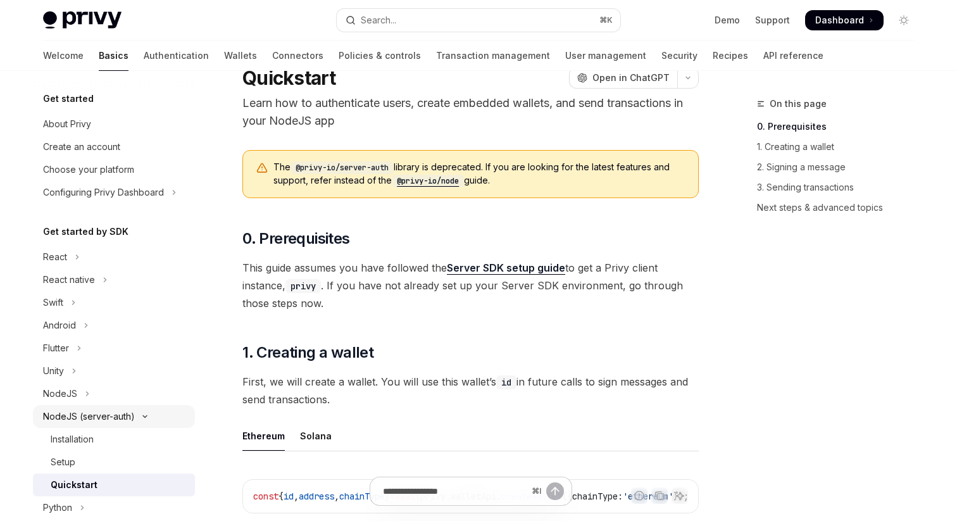
scroll to position [39, 0]
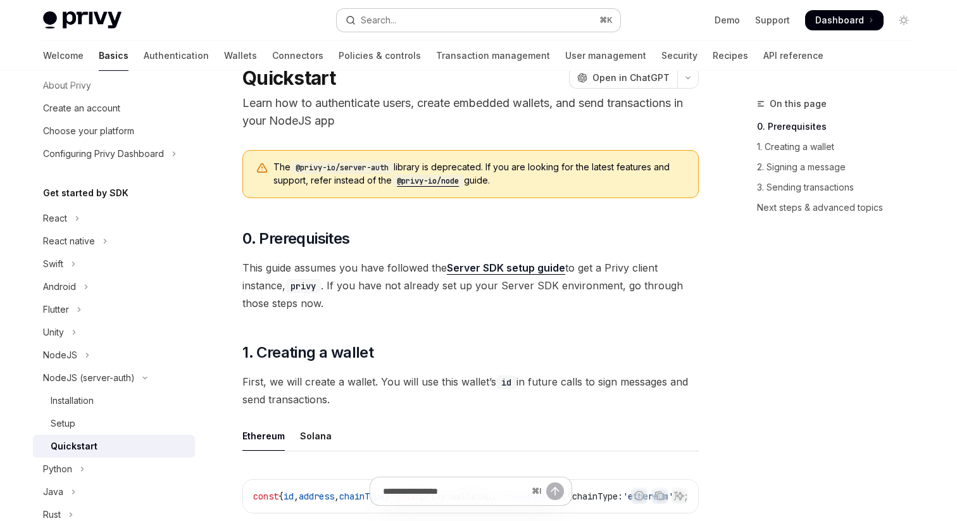
click at [359, 23] on div "Search..." at bounding box center [371, 20] width 51 height 15
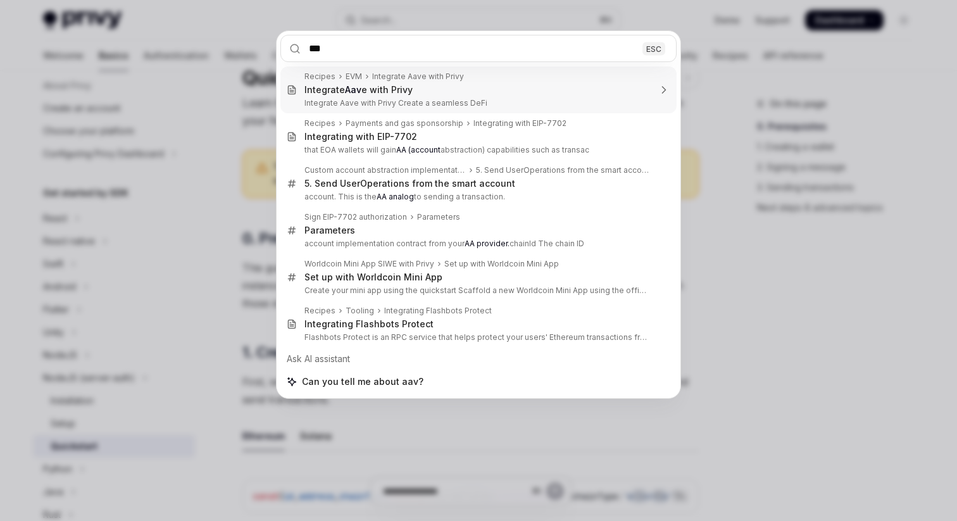
type input "****"
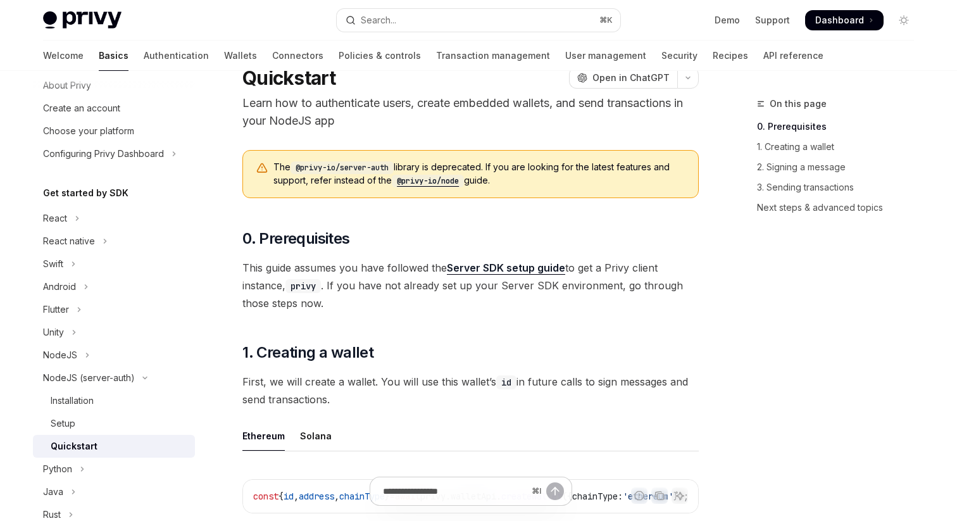
type textarea "*"
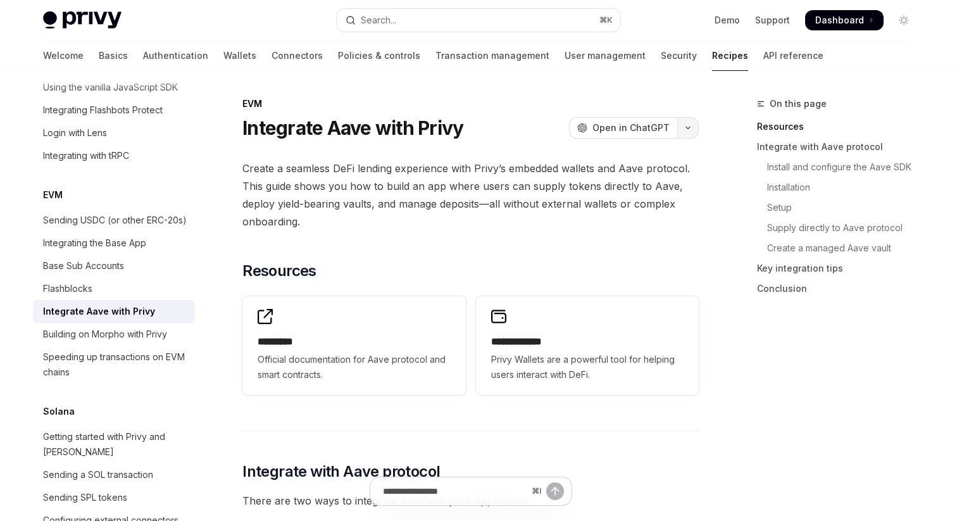
click at [687, 130] on button "button" at bounding box center [689, 128] width 22 height 22
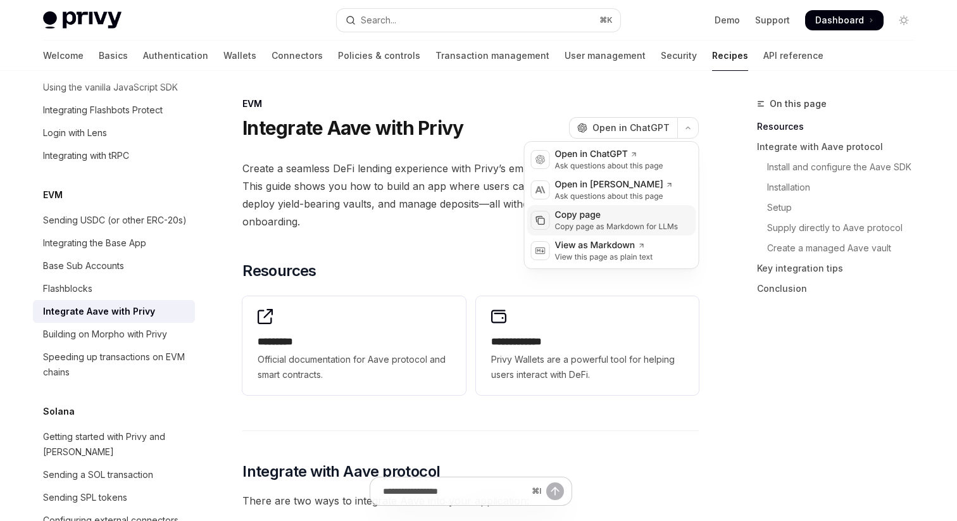
click at [614, 217] on div "Copy page" at bounding box center [616, 215] width 123 height 13
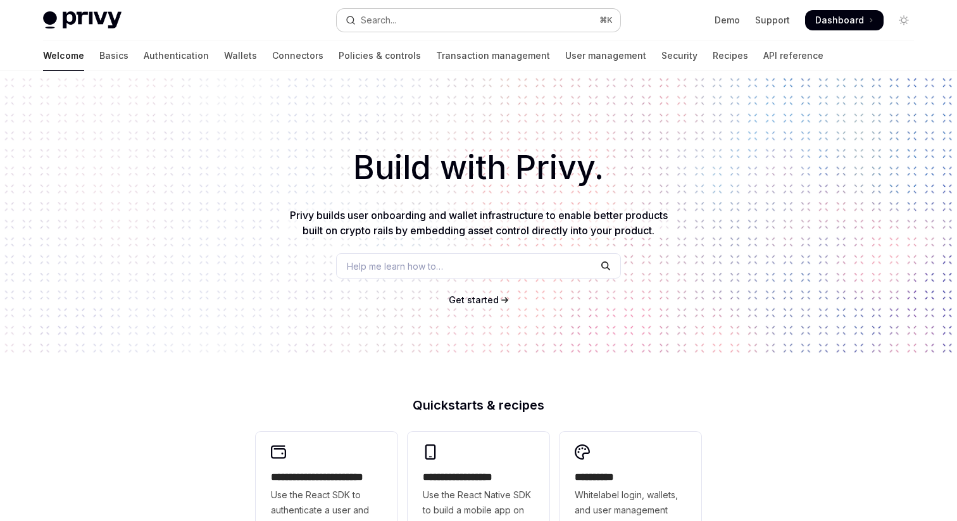
click at [441, 11] on button "Search... ⌘ K" at bounding box center [479, 20] width 284 height 23
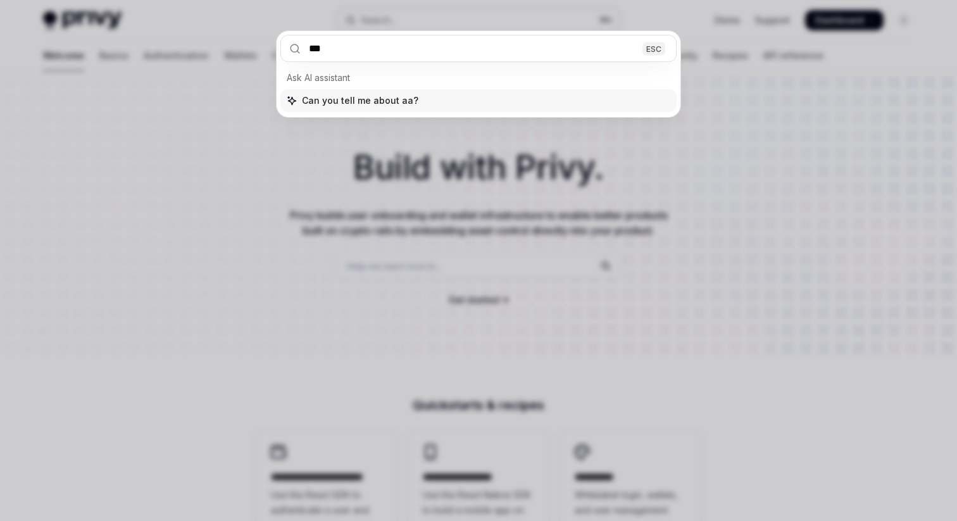
type input "****"
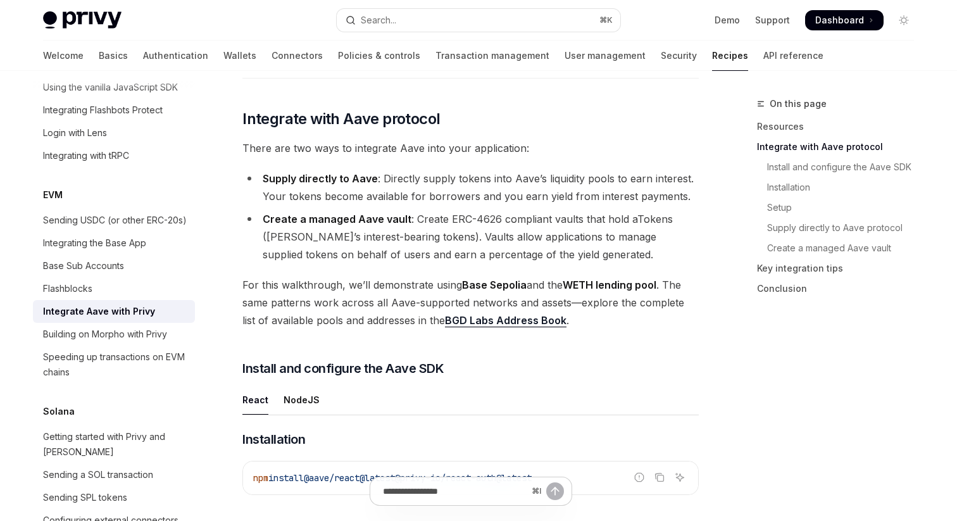
scroll to position [379, 0]
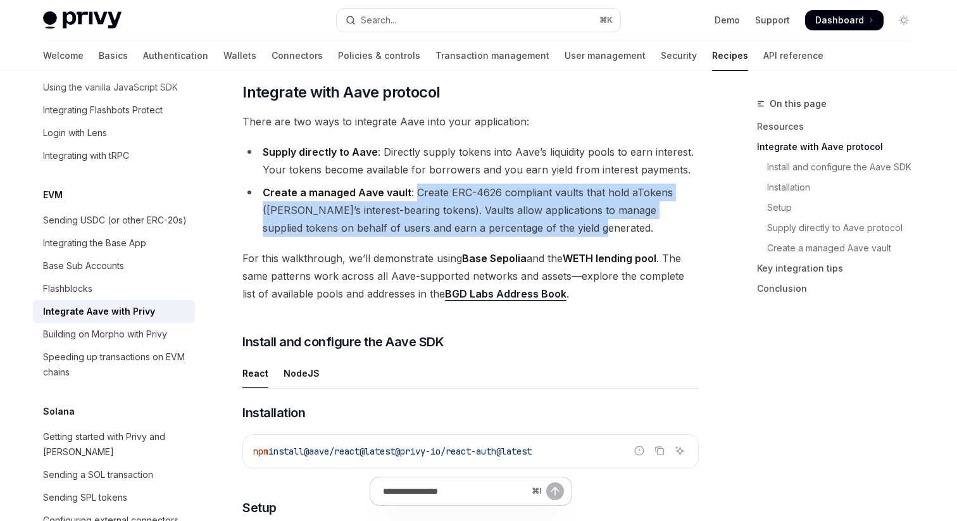
drag, startPoint x: 415, startPoint y: 190, endPoint x: 562, endPoint y: 234, distance: 153.5
click at [562, 234] on li "Create a managed Aave vault : Create ERC-4626 compliant vaults that hold aToken…" at bounding box center [471, 210] width 457 height 53
drag, startPoint x: 562, startPoint y: 234, endPoint x: 417, endPoint y: 193, distance: 150.3
click at [417, 193] on li "Create a managed Aave vault : Create ERC-4626 compliant vaults that hold aToken…" at bounding box center [471, 210] width 457 height 53
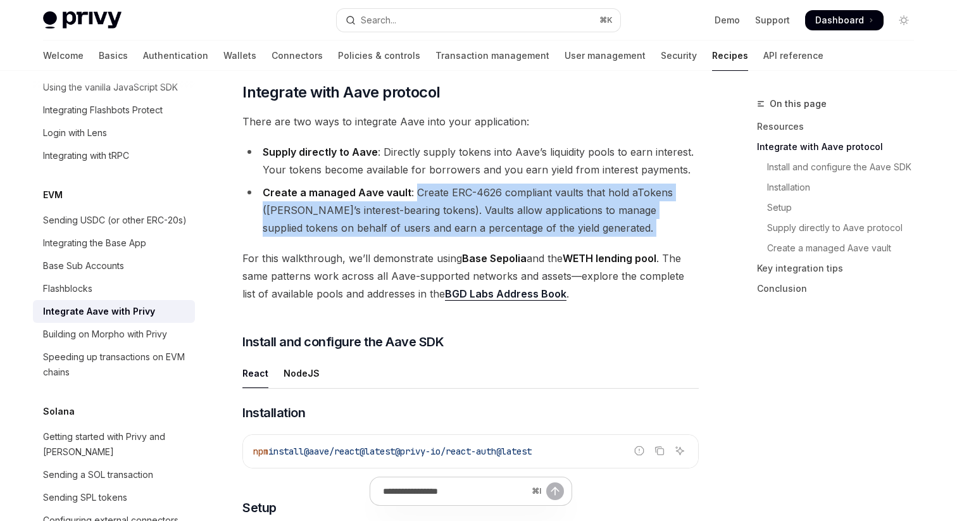
click at [417, 193] on li "Create a managed Aave vault : Create ERC-4626 compliant vaults that hold aToken…" at bounding box center [471, 210] width 457 height 53
drag, startPoint x: 407, startPoint y: 193, endPoint x: 579, endPoint y: 236, distance: 177.5
click at [579, 236] on li "Create a managed Aave vault : Create ERC-4626 compliant vaults that hold aToken…" at bounding box center [471, 210] width 457 height 53
drag, startPoint x: 576, startPoint y: 232, endPoint x: 427, endPoint y: 187, distance: 156.2
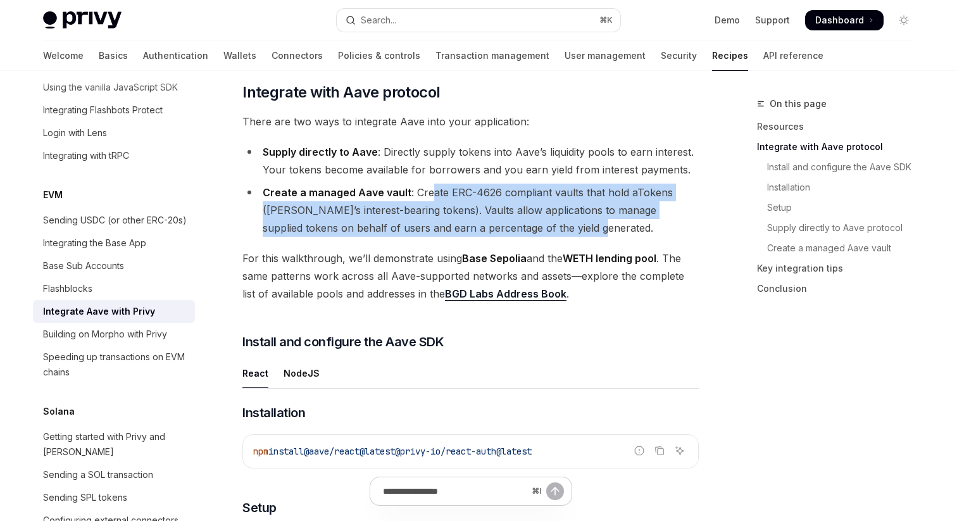
click at [427, 187] on li "Create a managed Aave vault : Create ERC-4626 compliant vaults that hold aToken…" at bounding box center [471, 210] width 457 height 53
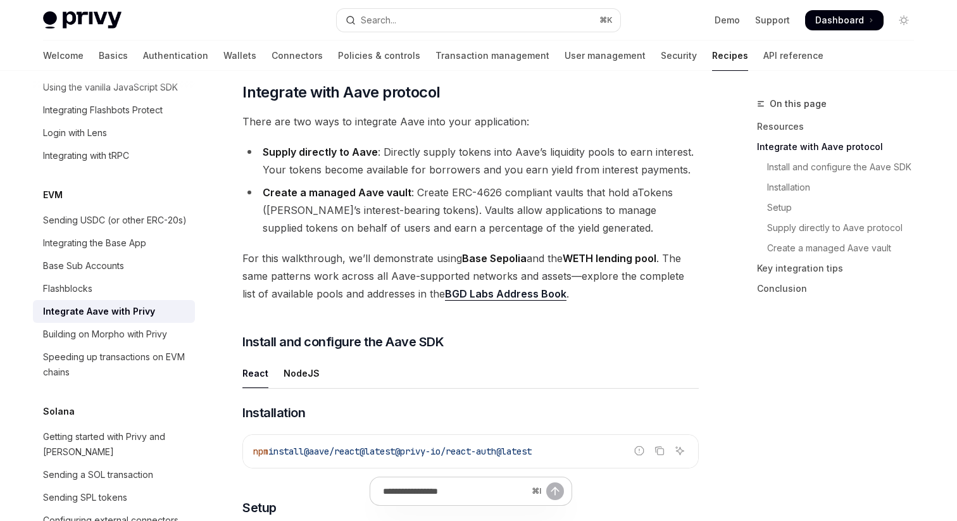
drag, startPoint x: 421, startPoint y: 190, endPoint x: 554, endPoint y: 232, distance: 139.4
click at [554, 232] on li "Create a managed Aave vault : Create ERC-4626 compliant vaults that hold aToken…" at bounding box center [471, 210] width 457 height 53
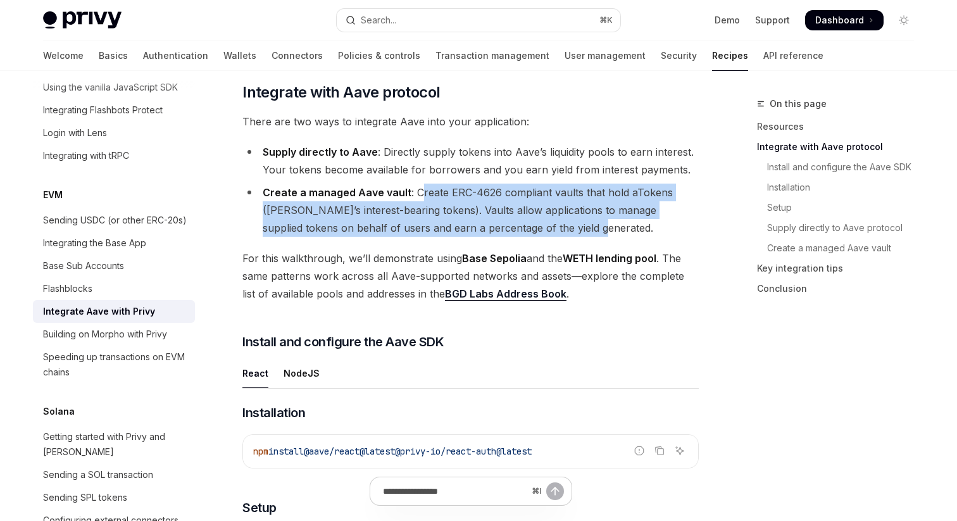
drag, startPoint x: 562, startPoint y: 231, endPoint x: 419, endPoint y: 188, distance: 149.4
click at [419, 188] on li "Create a managed Aave vault : Create ERC-4626 compliant vaults that hold aToken…" at bounding box center [471, 210] width 457 height 53
drag, startPoint x: 419, startPoint y: 188, endPoint x: 550, endPoint y: 227, distance: 136.7
click at [550, 227] on li "Create a managed Aave vault : Create ERC-4626 compliant vaults that hold aToken…" at bounding box center [471, 210] width 457 height 53
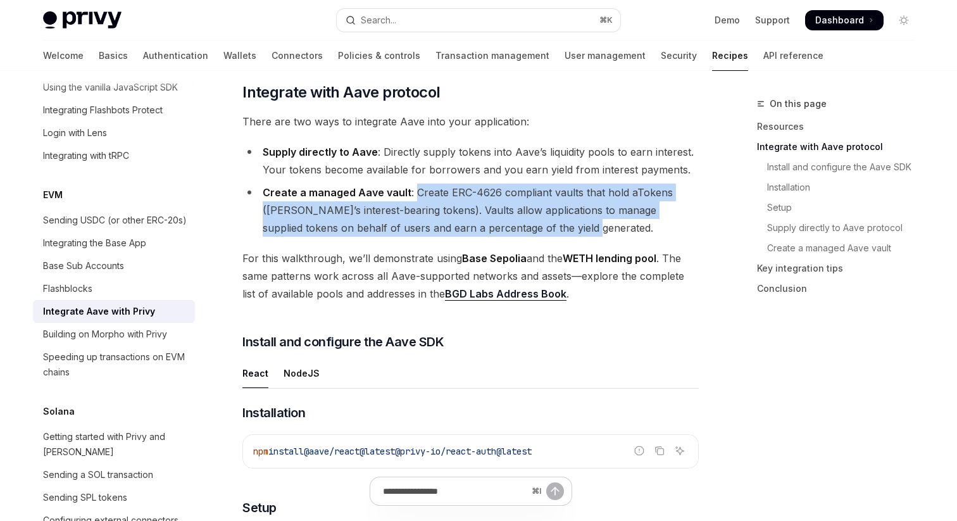
click at [550, 227] on li "Create a managed Aave vault : Create ERC-4626 compliant vaults that hold aToken…" at bounding box center [471, 210] width 457 height 53
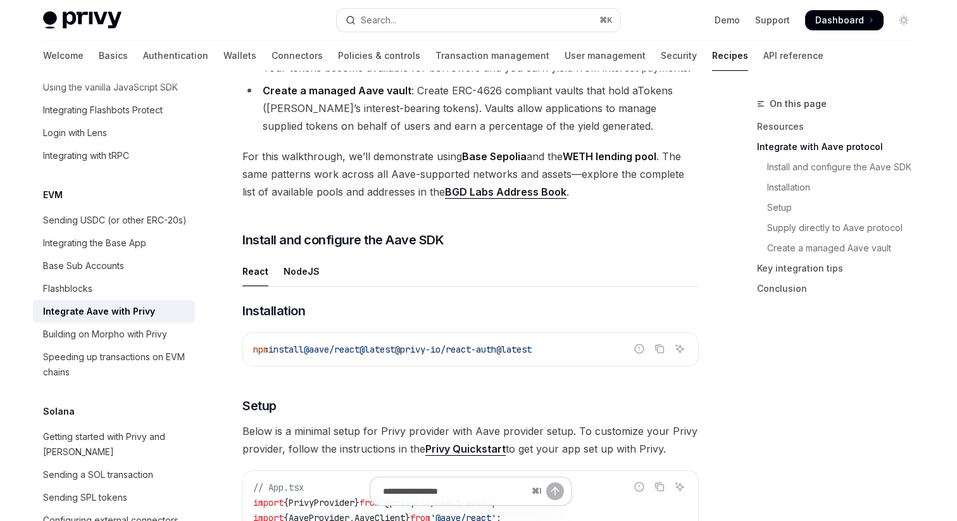
scroll to position [482, 0]
click at [370, 165] on span "For this walkthrough, we’ll demonstrate using Base Sepolia and the WETH lending…" at bounding box center [471, 173] width 457 height 53
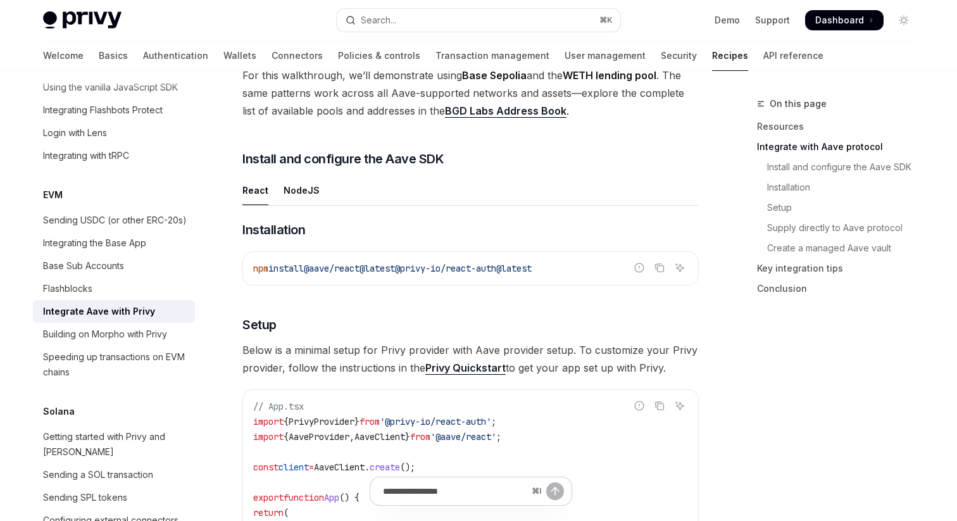
scroll to position [610, 0]
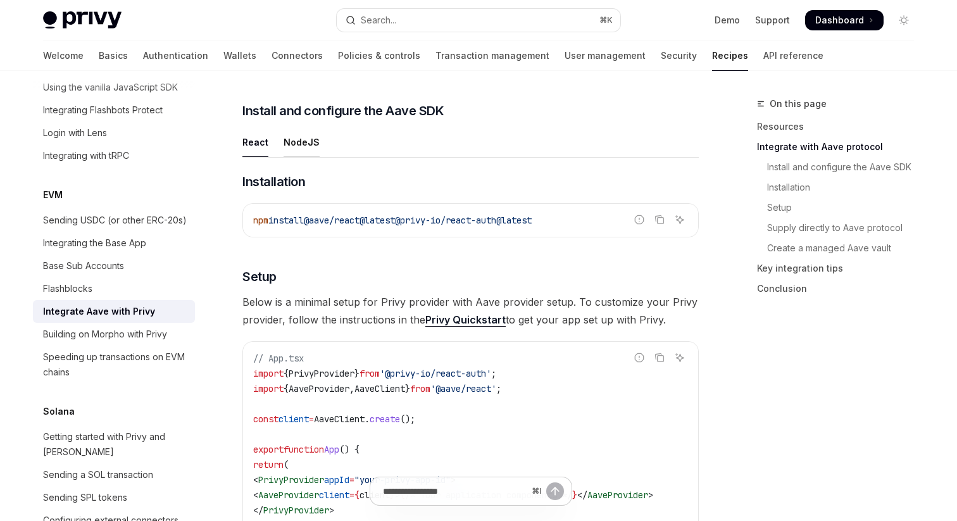
click at [307, 137] on div "NodeJS" at bounding box center [302, 142] width 36 height 30
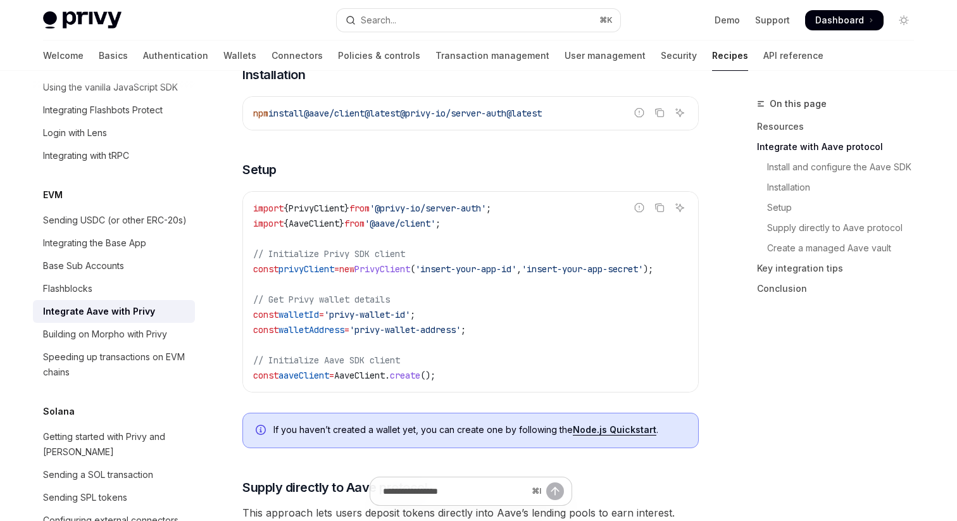
scroll to position [456, 0]
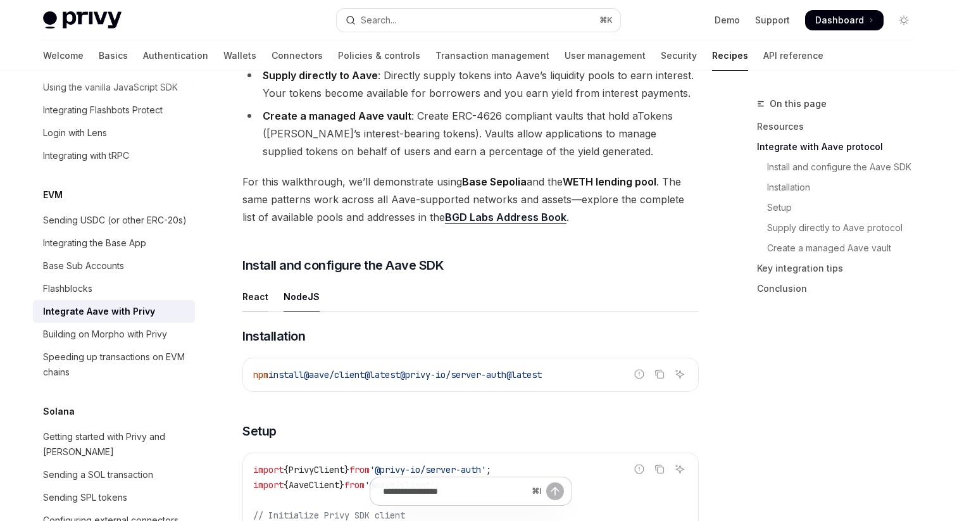
click at [249, 294] on div "React" at bounding box center [256, 297] width 26 height 30
type textarea "*"
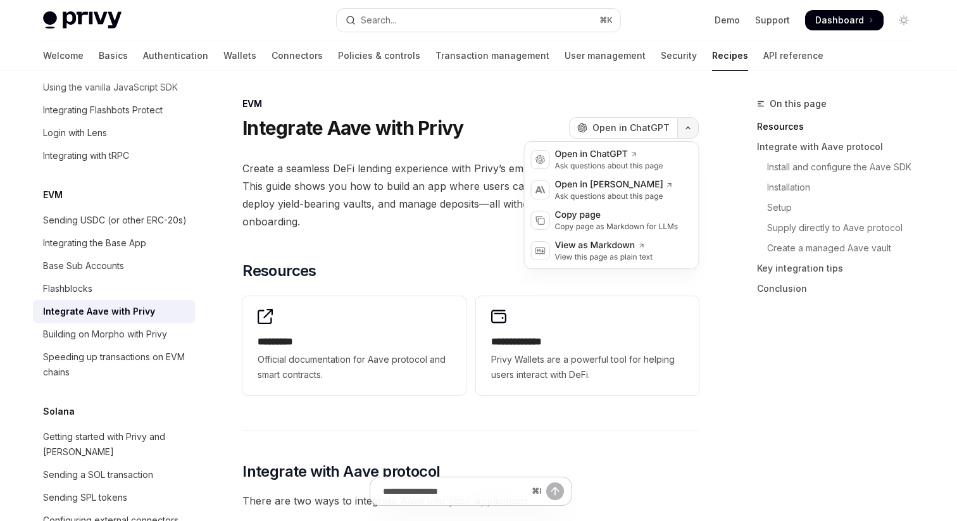
click at [685, 132] on button "button" at bounding box center [689, 128] width 22 height 22
click at [564, 220] on div "Copy page" at bounding box center [616, 215] width 123 height 13
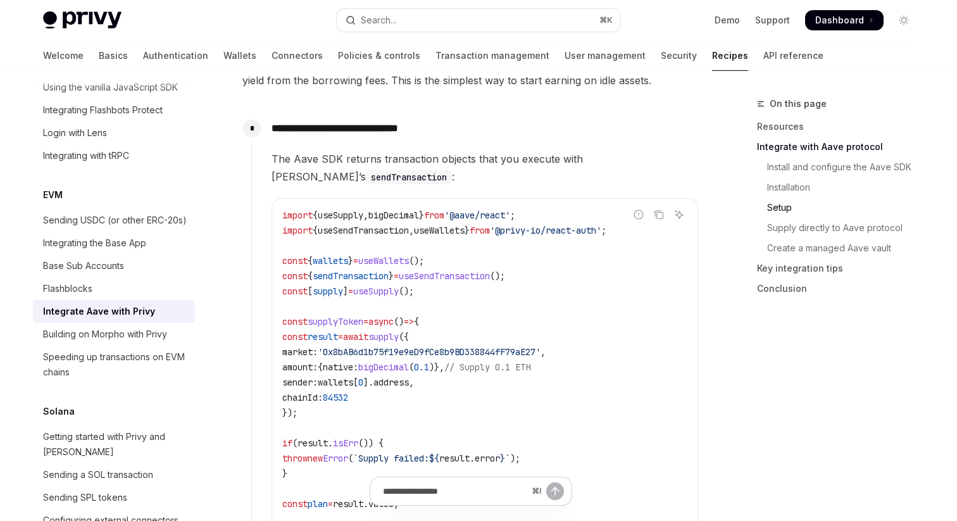
scroll to position [1194, 0]
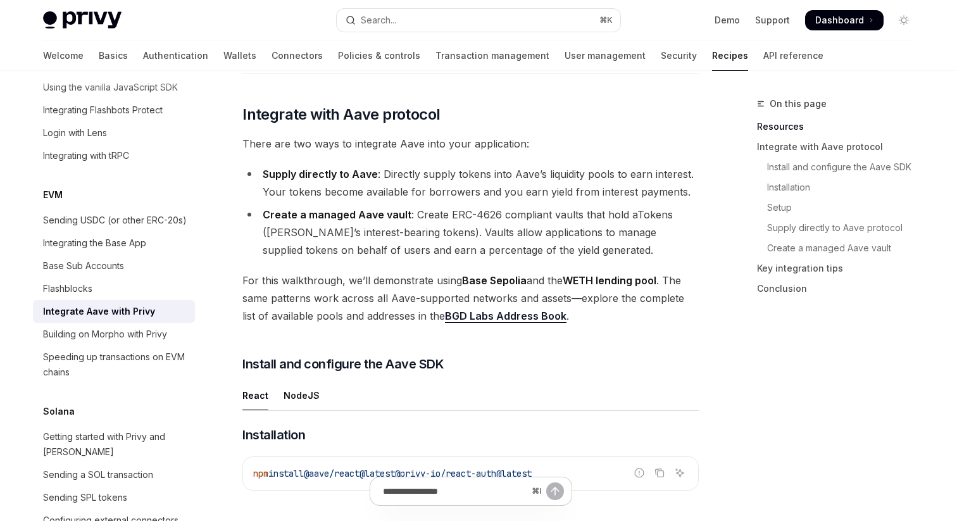
scroll to position [362, 0]
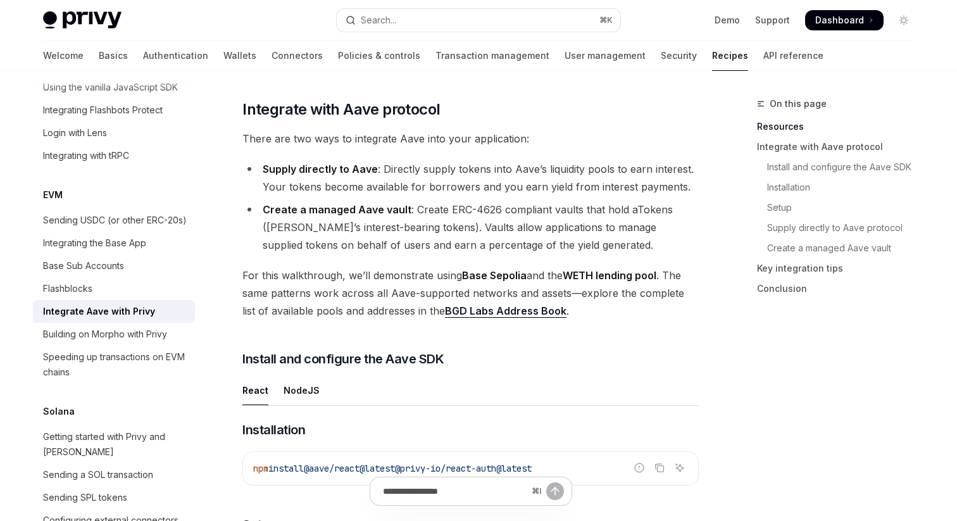
click at [466, 310] on link "BGD Labs Address Book" at bounding box center [506, 311] width 122 height 13
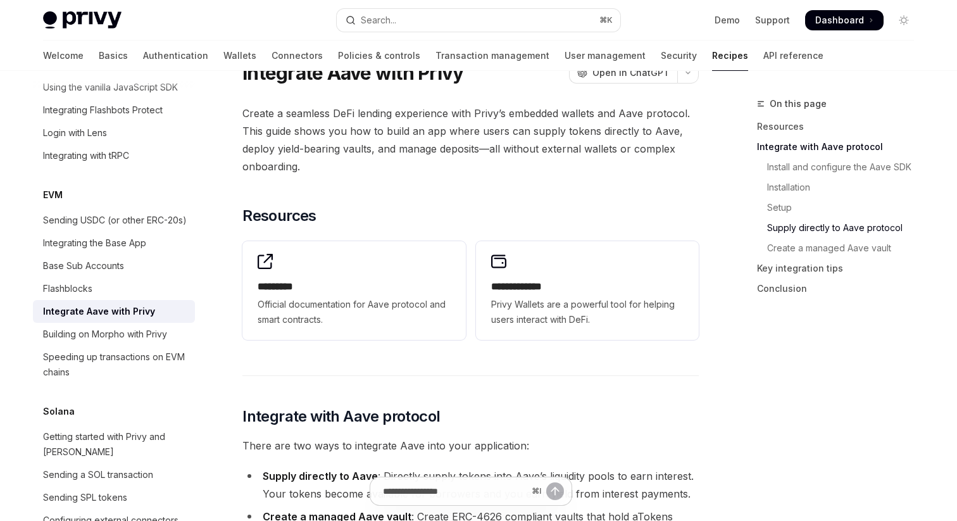
scroll to position [0, 0]
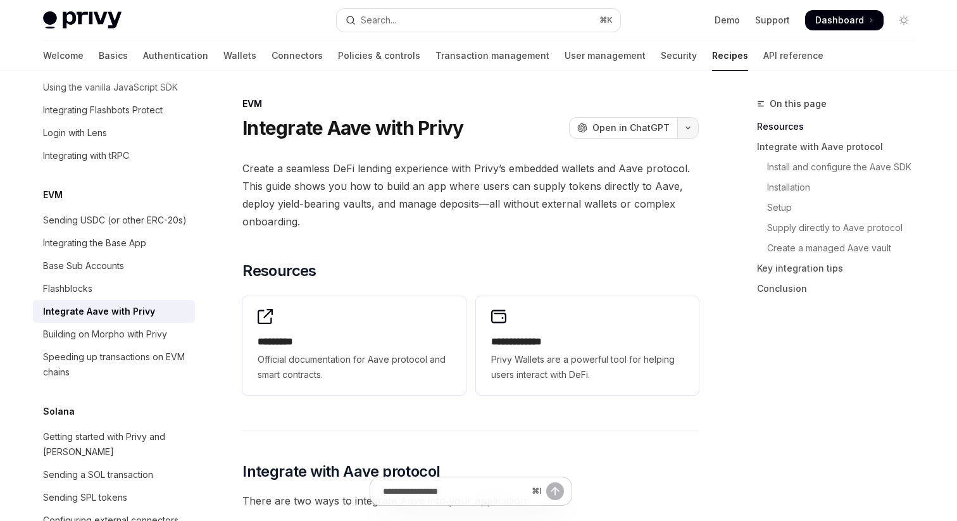
click at [695, 127] on button "button" at bounding box center [689, 128] width 22 height 22
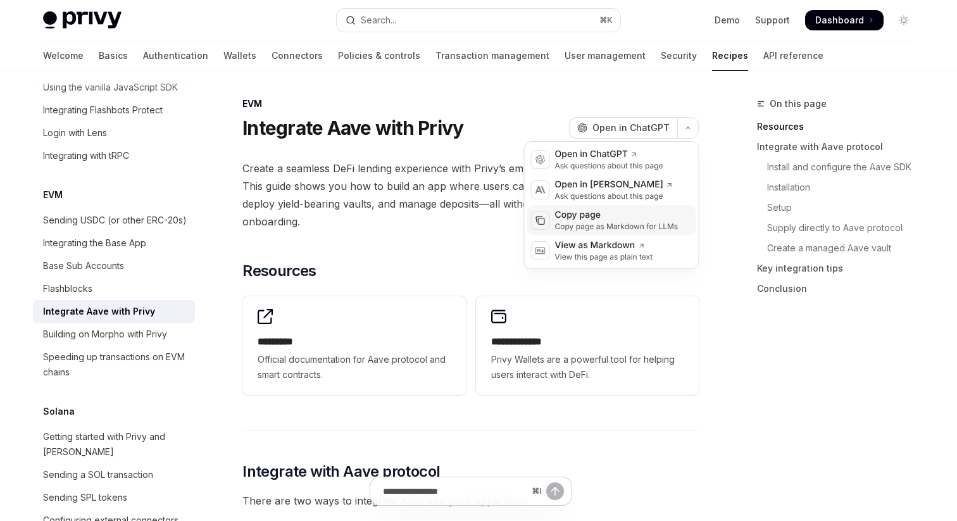
click at [606, 219] on div "Copy page" at bounding box center [616, 215] width 123 height 13
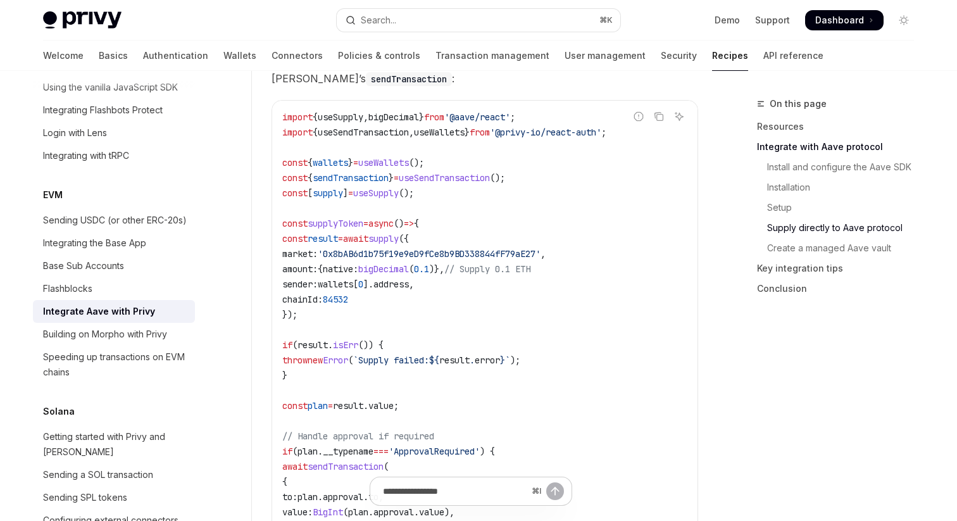
scroll to position [1287, 0]
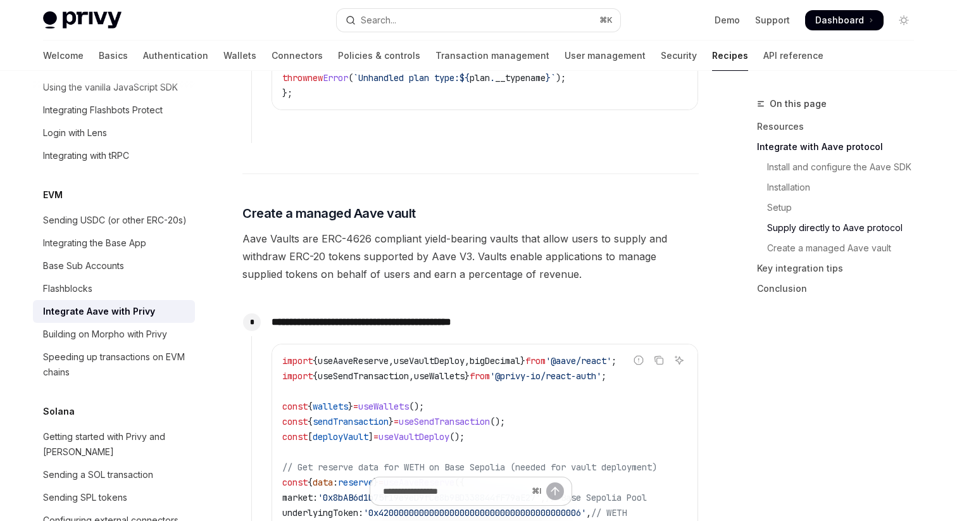
scroll to position [2198, 0]
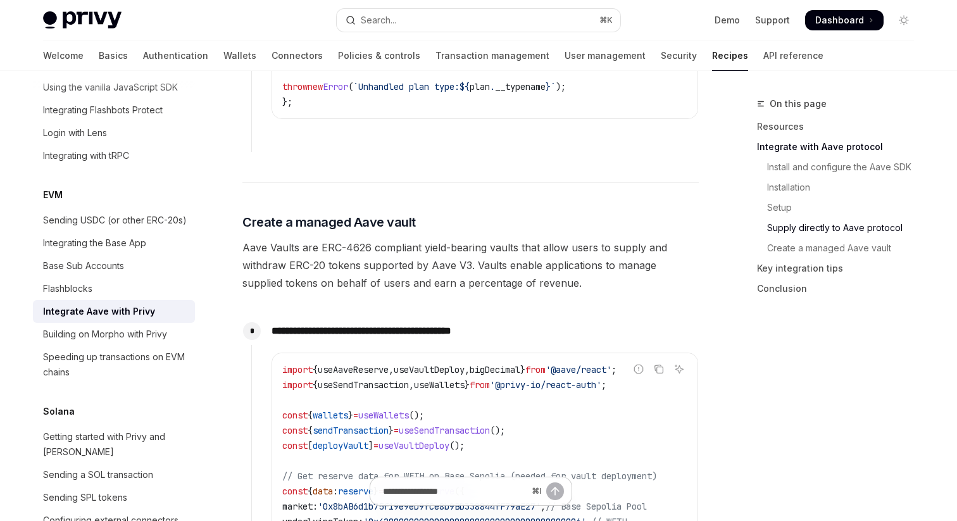
click at [390, 277] on span "Aave Vaults are ERC-4626 compliant yield-bearing vaults that allow users to sup…" at bounding box center [471, 265] width 457 height 53
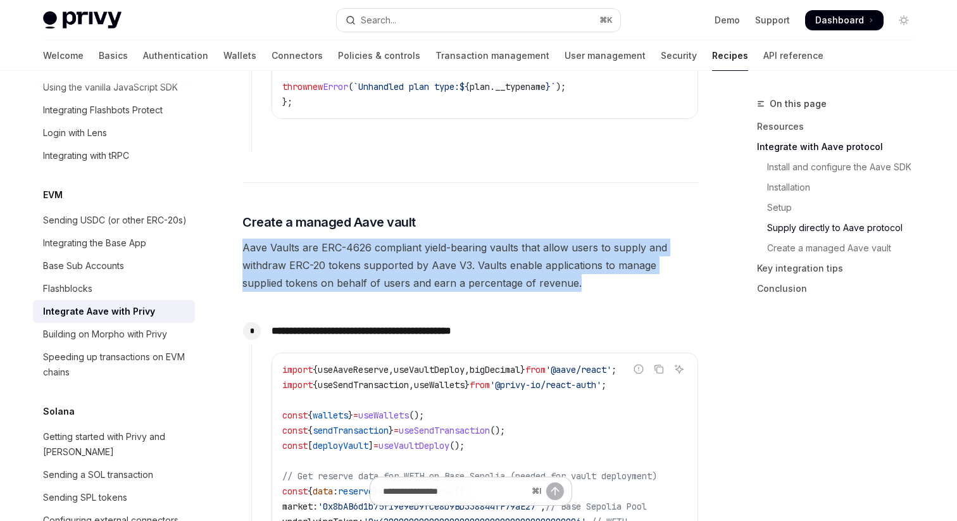
click at [374, 275] on span "Aave Vaults are ERC-4626 compliant yield-bearing vaults that allow users to sup…" at bounding box center [471, 265] width 457 height 53
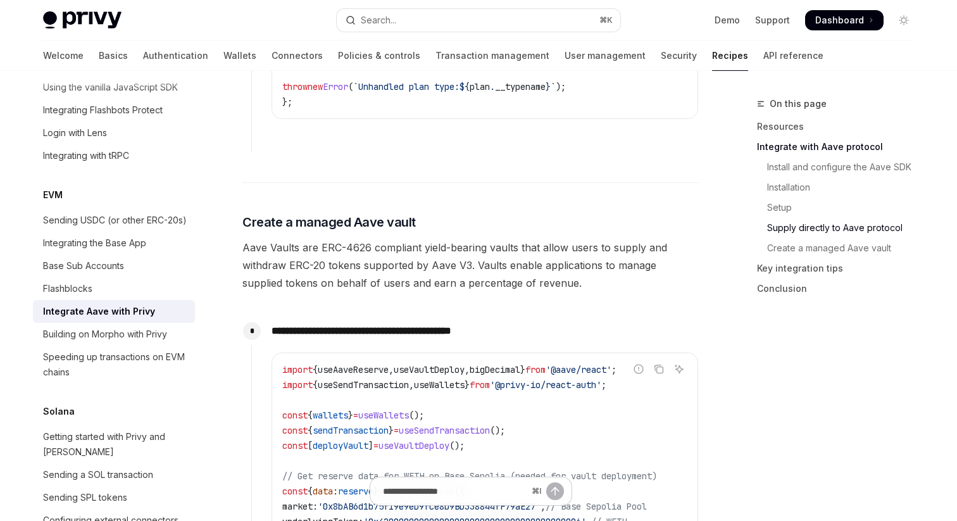
click at [374, 275] on span "Aave Vaults are ERC-4626 compliant yield-bearing vaults that allow users to sup…" at bounding box center [471, 265] width 457 height 53
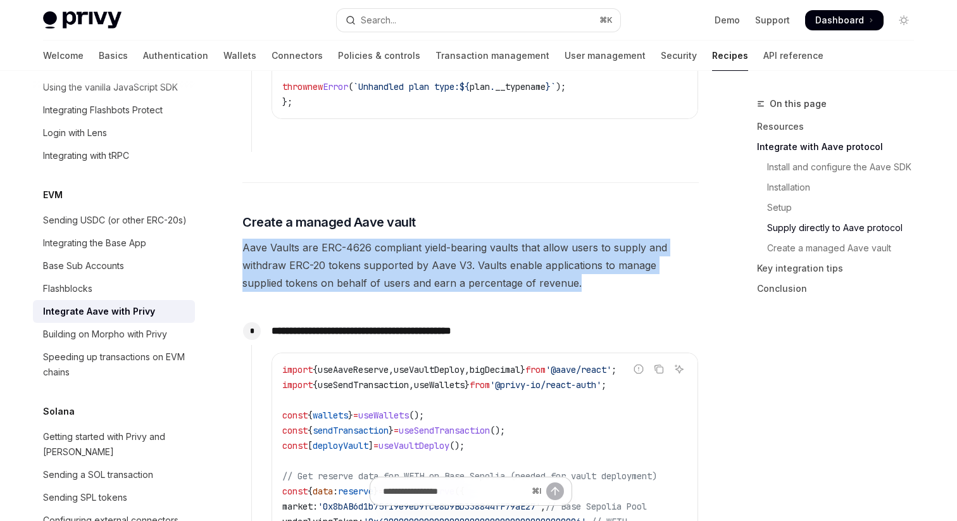
click at [360, 275] on span "Aave Vaults are ERC-4626 compliant yield-bearing vaults that allow users to sup…" at bounding box center [471, 265] width 457 height 53
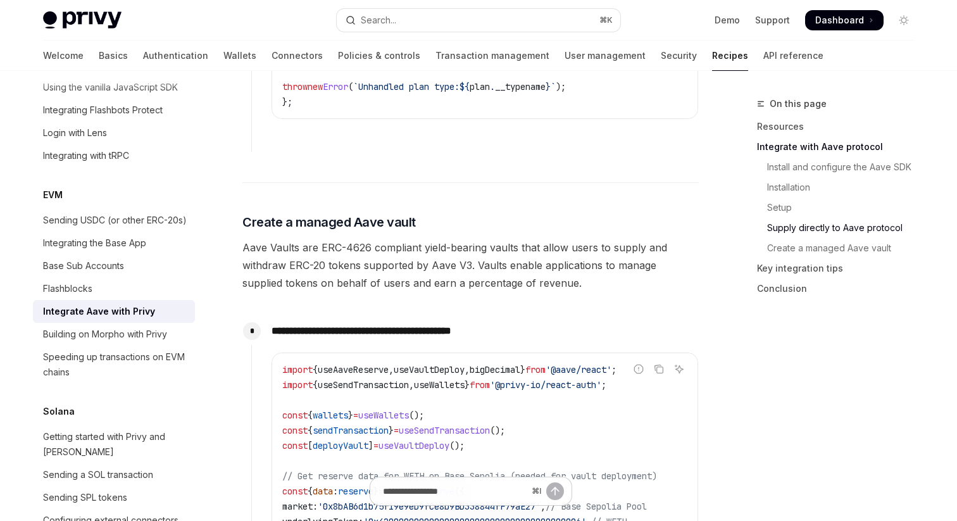
click at [360, 275] on span "Aave Vaults are ERC-4626 compliant yield-bearing vaults that allow users to sup…" at bounding box center [471, 265] width 457 height 53
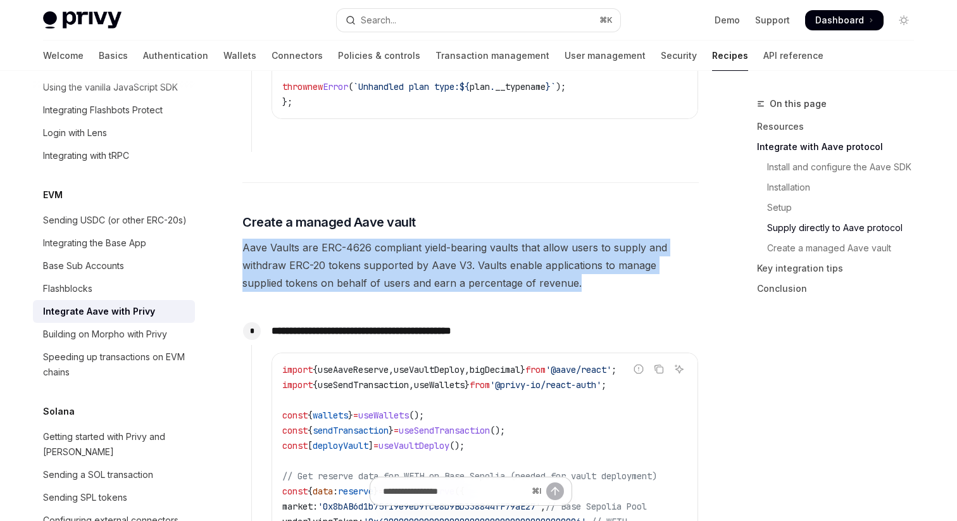
click at [334, 271] on span "Aave Vaults are ERC-4626 compliant yield-bearing vaults that allow users to sup…" at bounding box center [471, 265] width 457 height 53
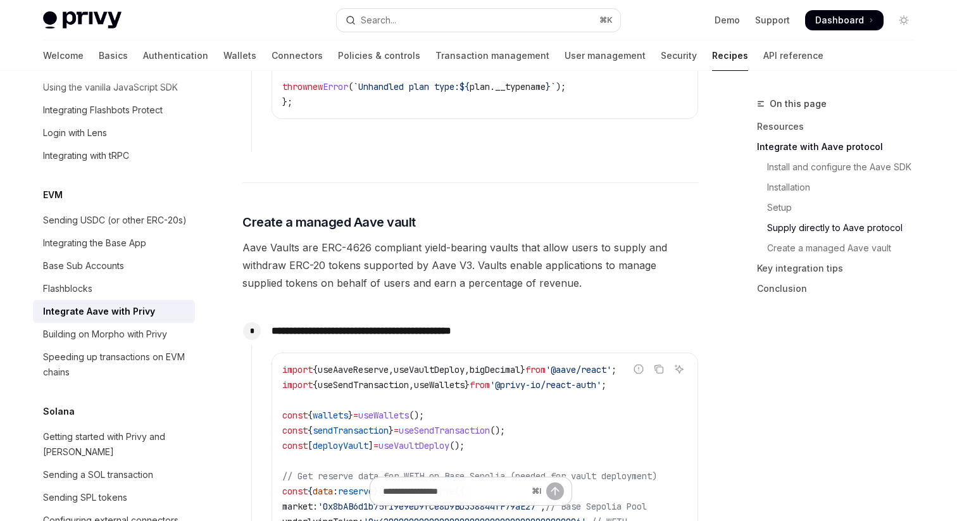
click at [334, 271] on span "Aave Vaults are ERC-4626 compliant yield-bearing vaults that allow users to sup…" at bounding box center [471, 265] width 457 height 53
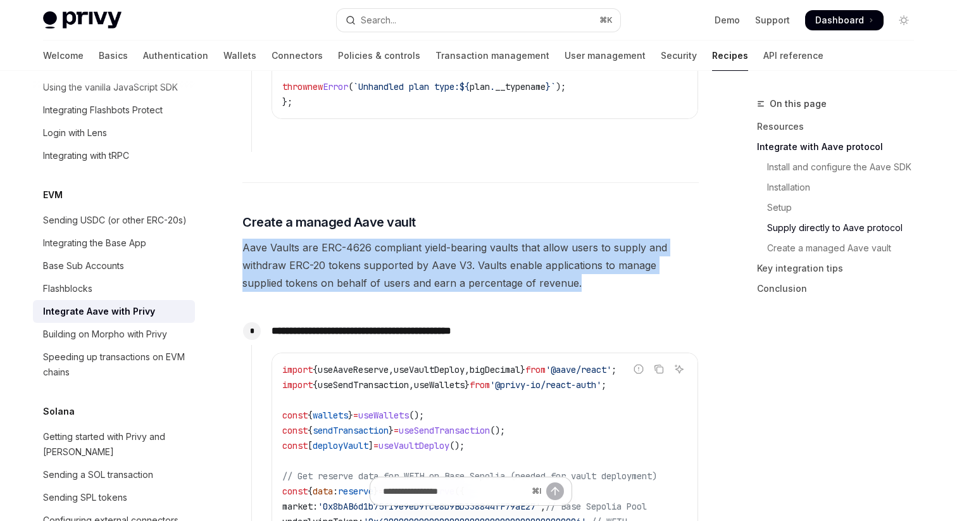
click at [317, 270] on span "Aave Vaults are ERC-4626 compliant yield-bearing vaults that allow users to sup…" at bounding box center [471, 265] width 457 height 53
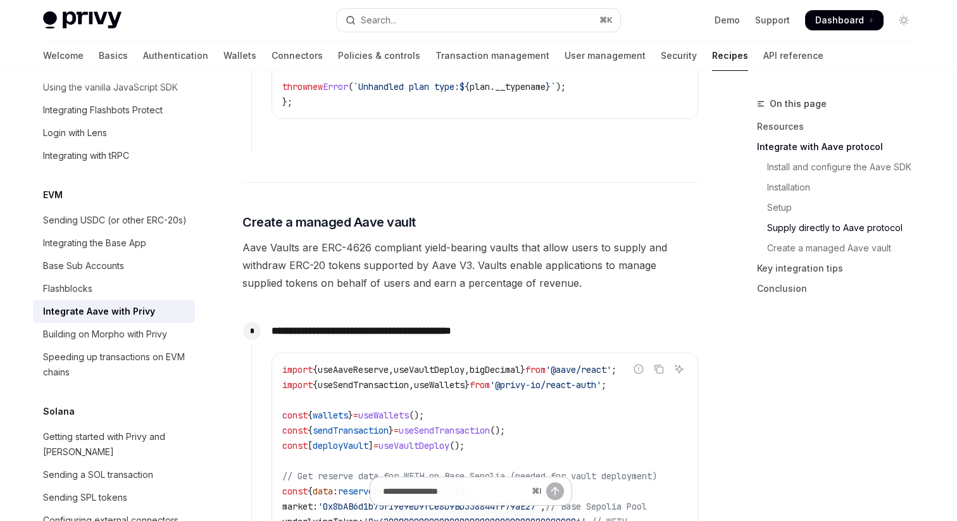
click at [317, 270] on span "Aave Vaults are ERC-4626 compliant yield-bearing vaults that allow users to sup…" at bounding box center [471, 265] width 457 height 53
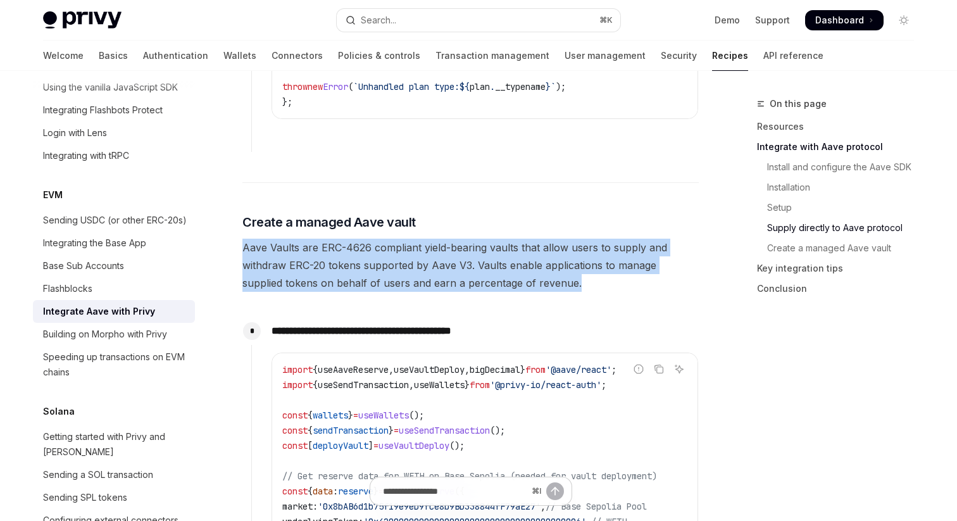
click at [294, 268] on span "Aave Vaults are ERC-4626 compliant yield-bearing vaults that allow users to sup…" at bounding box center [471, 265] width 457 height 53
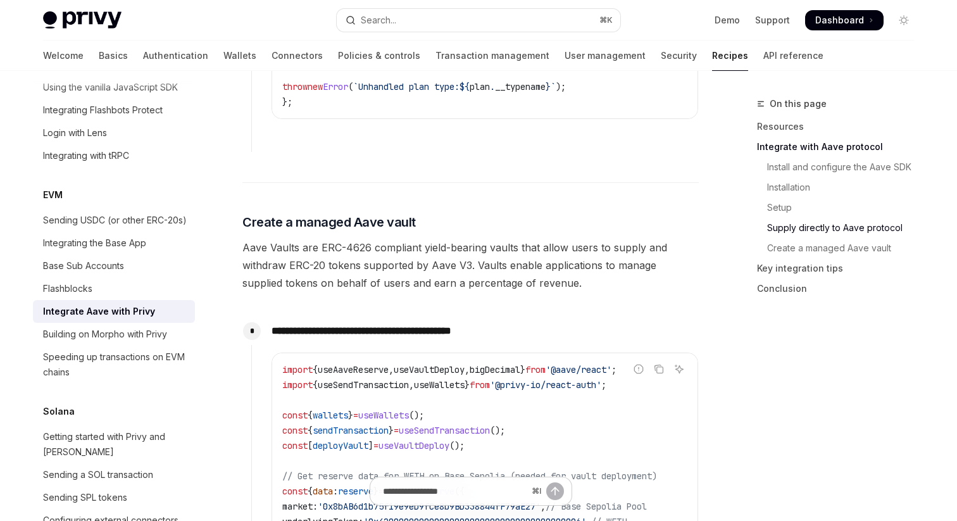
click at [294, 268] on span "Aave Vaults are ERC-4626 compliant yield-bearing vaults that allow users to sup…" at bounding box center [471, 265] width 457 height 53
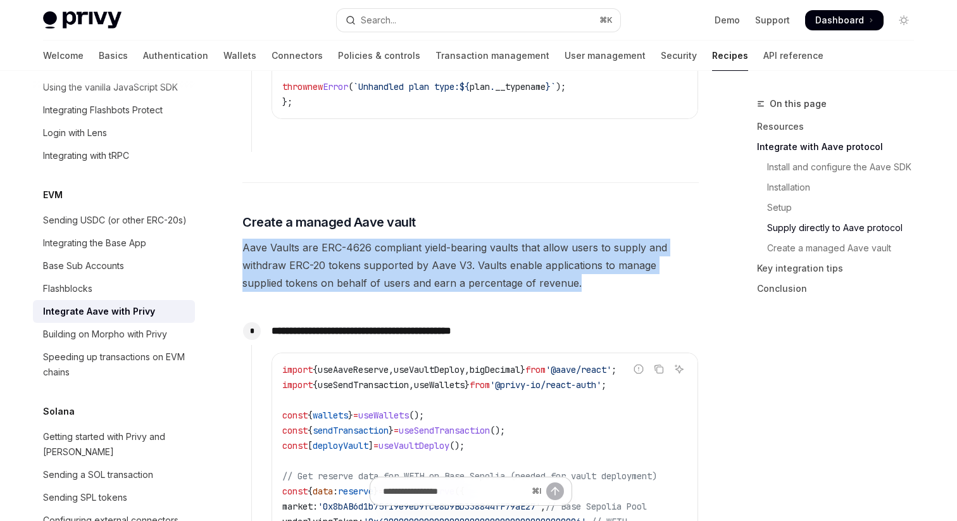
click at [280, 268] on span "Aave Vaults are ERC-4626 compliant yield-bearing vaults that allow users to sup…" at bounding box center [471, 265] width 457 height 53
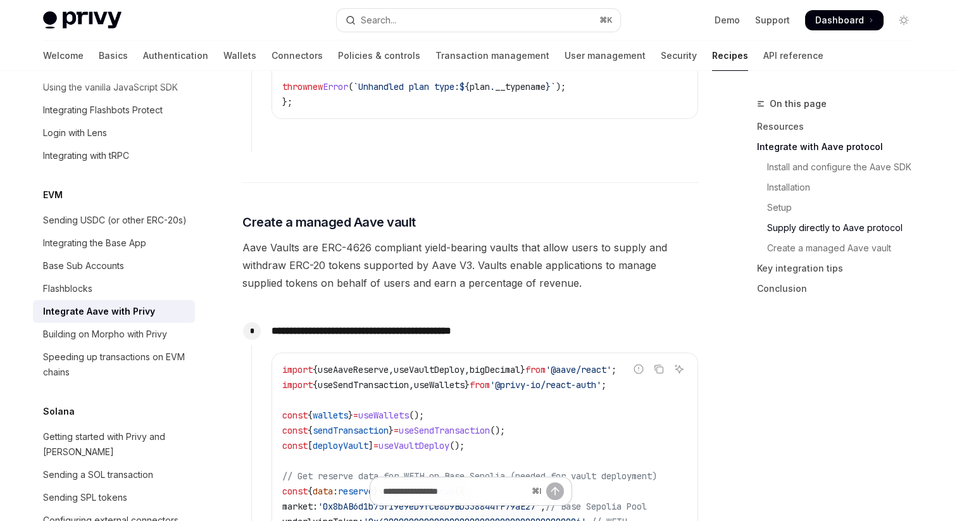
click at [280, 268] on span "Aave Vaults are ERC-4626 compliant yield-bearing vaults that allow users to sup…" at bounding box center [471, 265] width 457 height 53
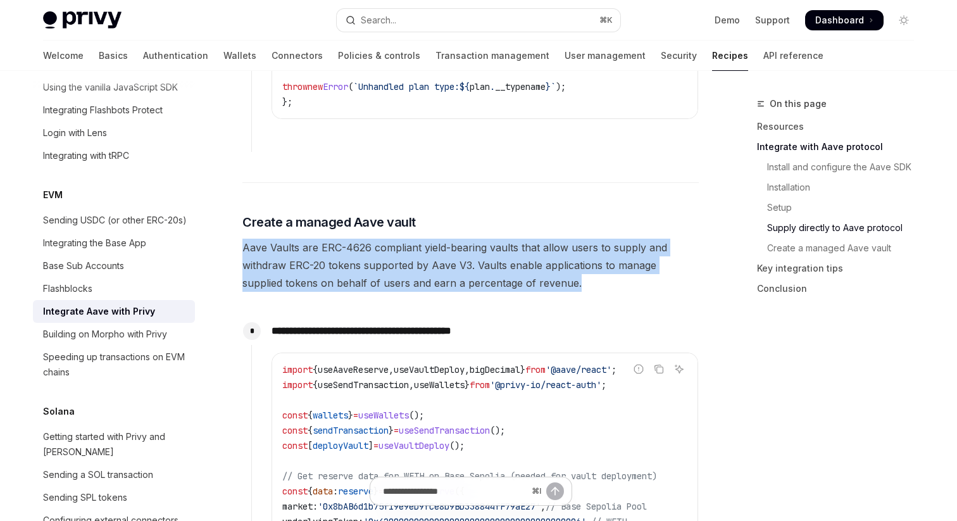
click at [276, 269] on span "Aave Vaults are ERC-4626 compliant yield-bearing vaults that allow users to sup…" at bounding box center [471, 265] width 457 height 53
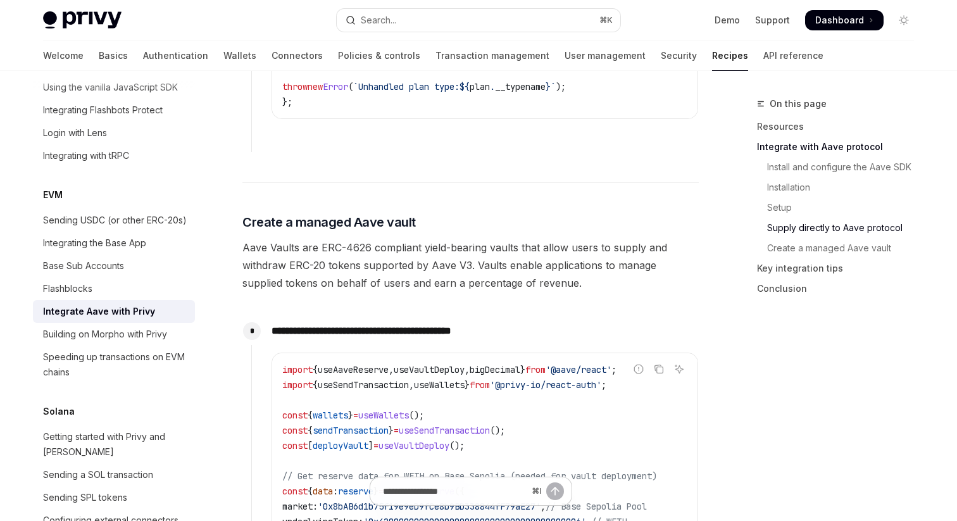
click at [276, 269] on span "Aave Vaults are ERC-4626 compliant yield-bearing vaults that allow users to sup…" at bounding box center [471, 265] width 457 height 53
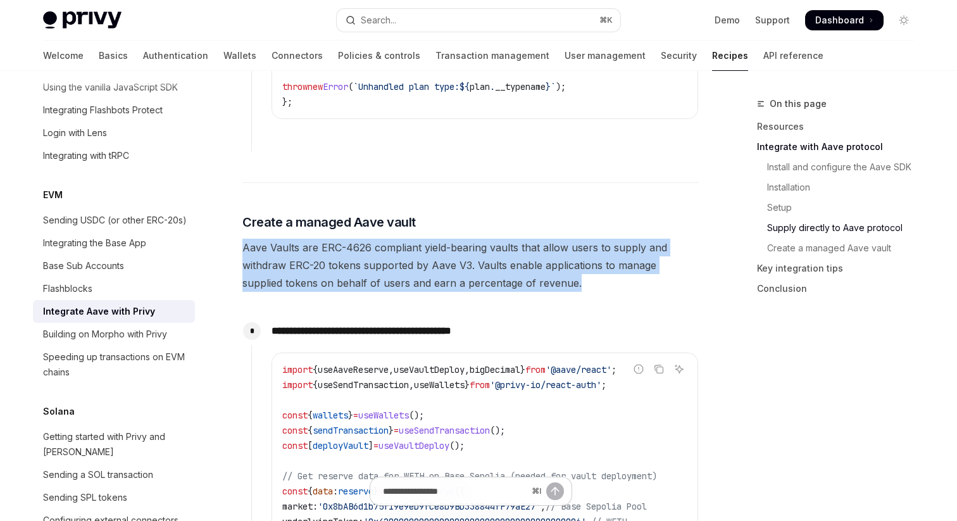
click at [325, 265] on span "Aave Vaults are ERC-4626 compliant yield-bearing vaults that allow users to sup…" at bounding box center [471, 265] width 457 height 53
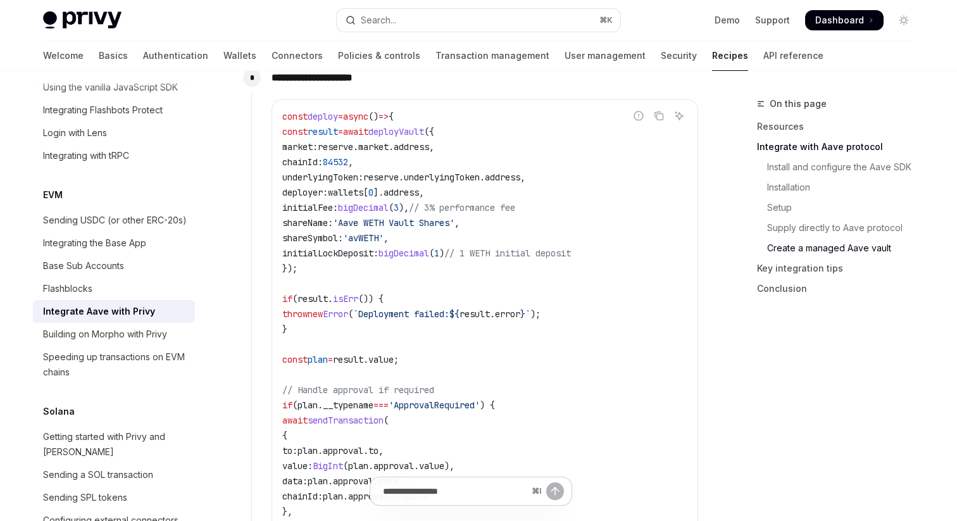
scroll to position [2762, 0]
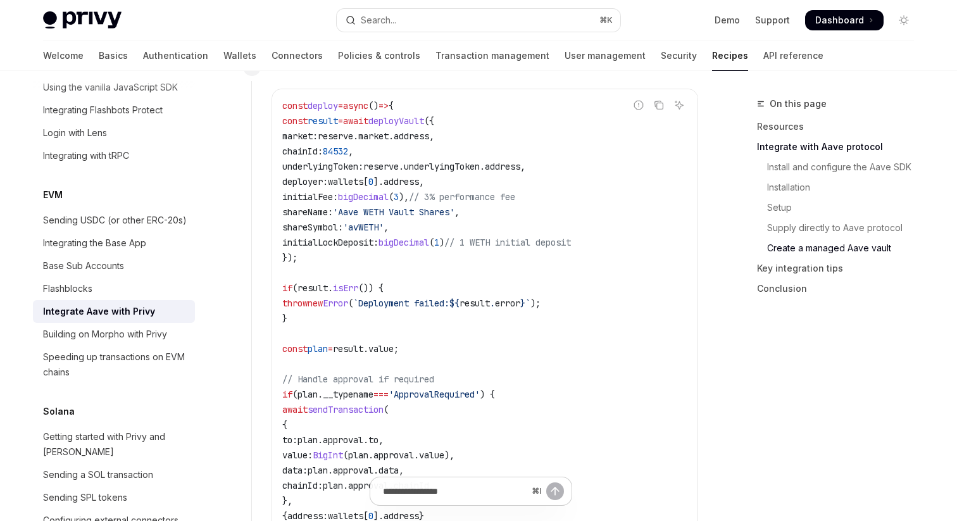
click at [325, 270] on code "const deploy = async () => { const result = await deployVault ({ market: reserv…" at bounding box center [484, 516] width 405 height 836
click at [346, 267] on code "const deploy = async () => { const result = await deployVault ({ market: reserv…" at bounding box center [484, 516] width 405 height 836
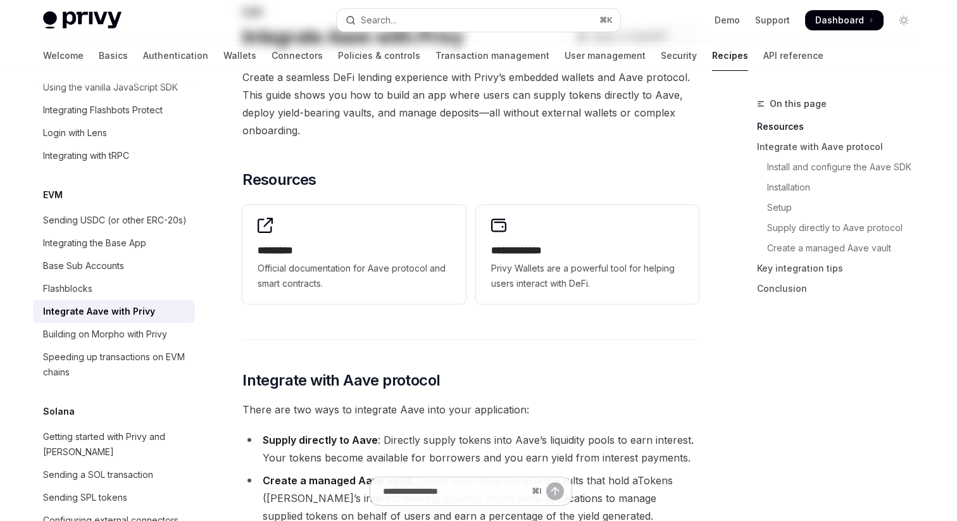
scroll to position [0, 0]
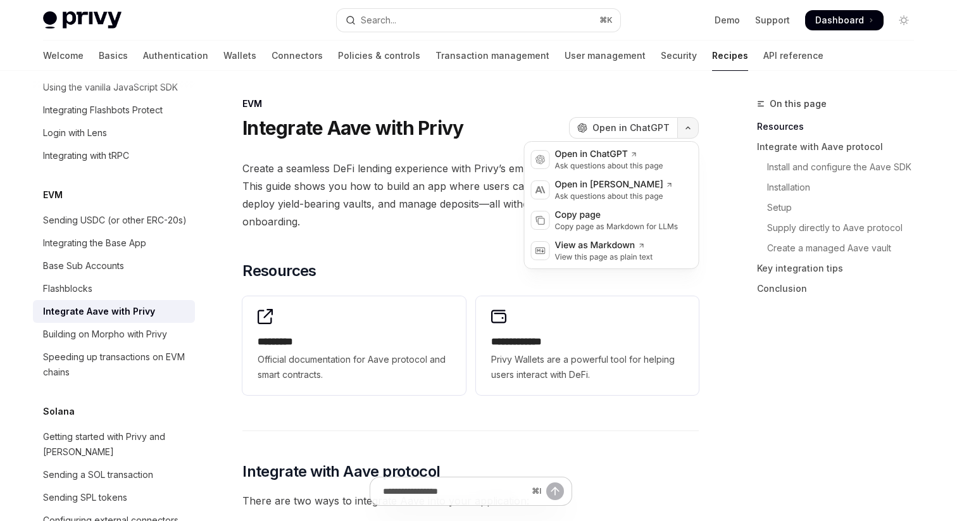
click at [686, 131] on button "button" at bounding box center [689, 128] width 22 height 22
click at [620, 211] on div "Copy page" at bounding box center [616, 215] width 123 height 13
click at [690, 129] on icon "button" at bounding box center [688, 127] width 15 height 5
click at [623, 218] on div "Copy page" at bounding box center [616, 215] width 123 height 13
